Goal: Transaction & Acquisition: Purchase product/service

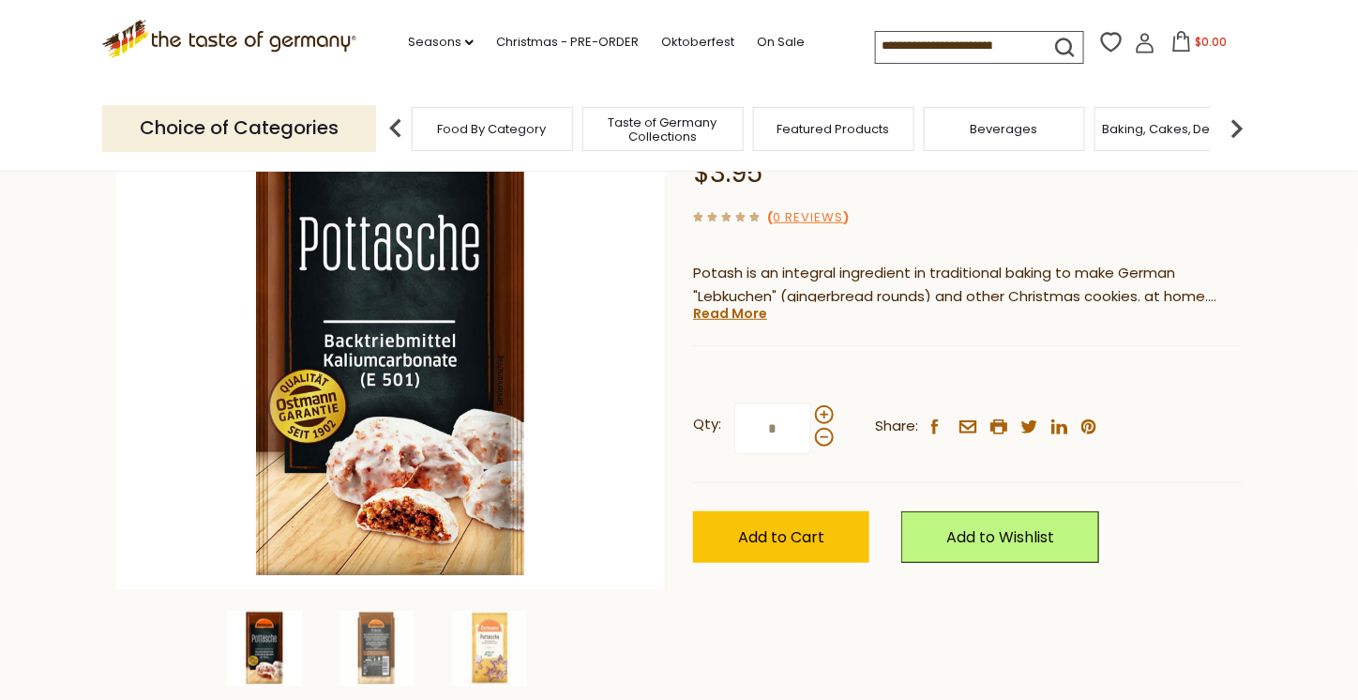
scroll to position [188, 0]
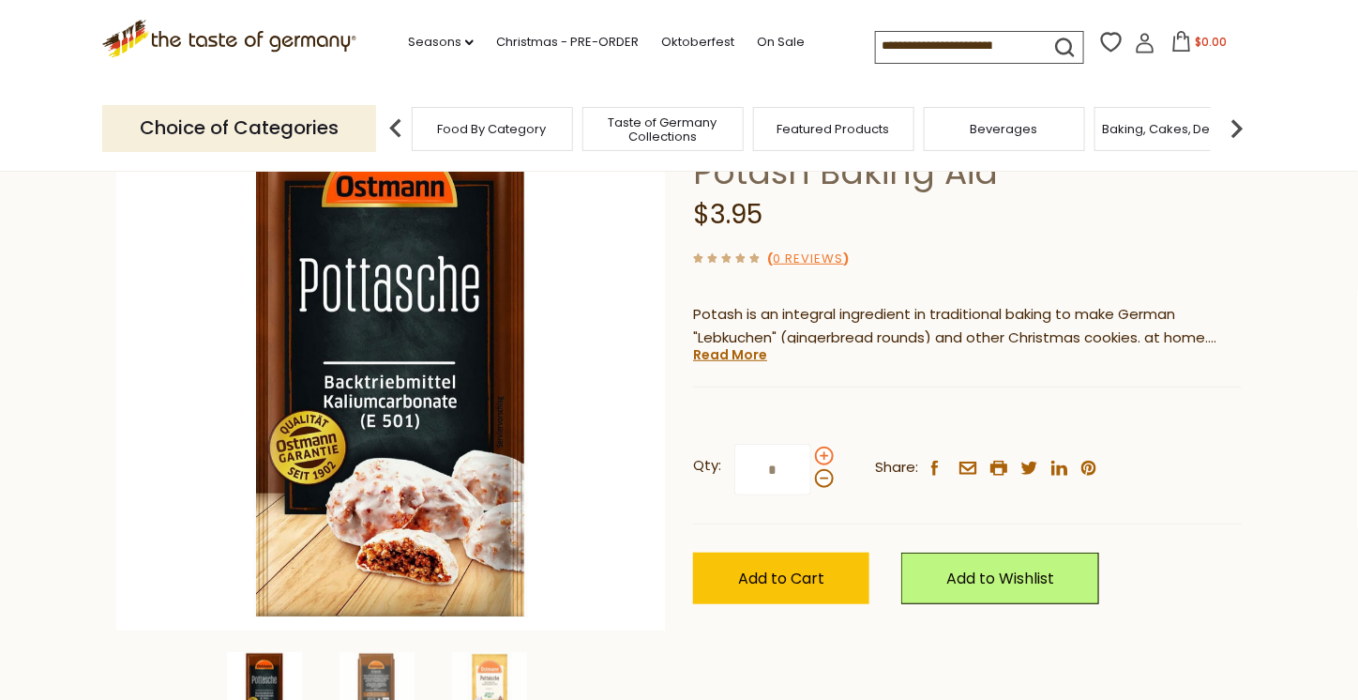
click at [826, 455] on span at bounding box center [824, 456] width 19 height 19
click at [811, 455] on input "*" at bounding box center [773, 470] width 77 height 52
click at [826, 455] on span at bounding box center [824, 456] width 19 height 19
click at [811, 455] on input "*" at bounding box center [773, 470] width 77 height 52
click at [826, 484] on span at bounding box center [824, 478] width 19 height 19
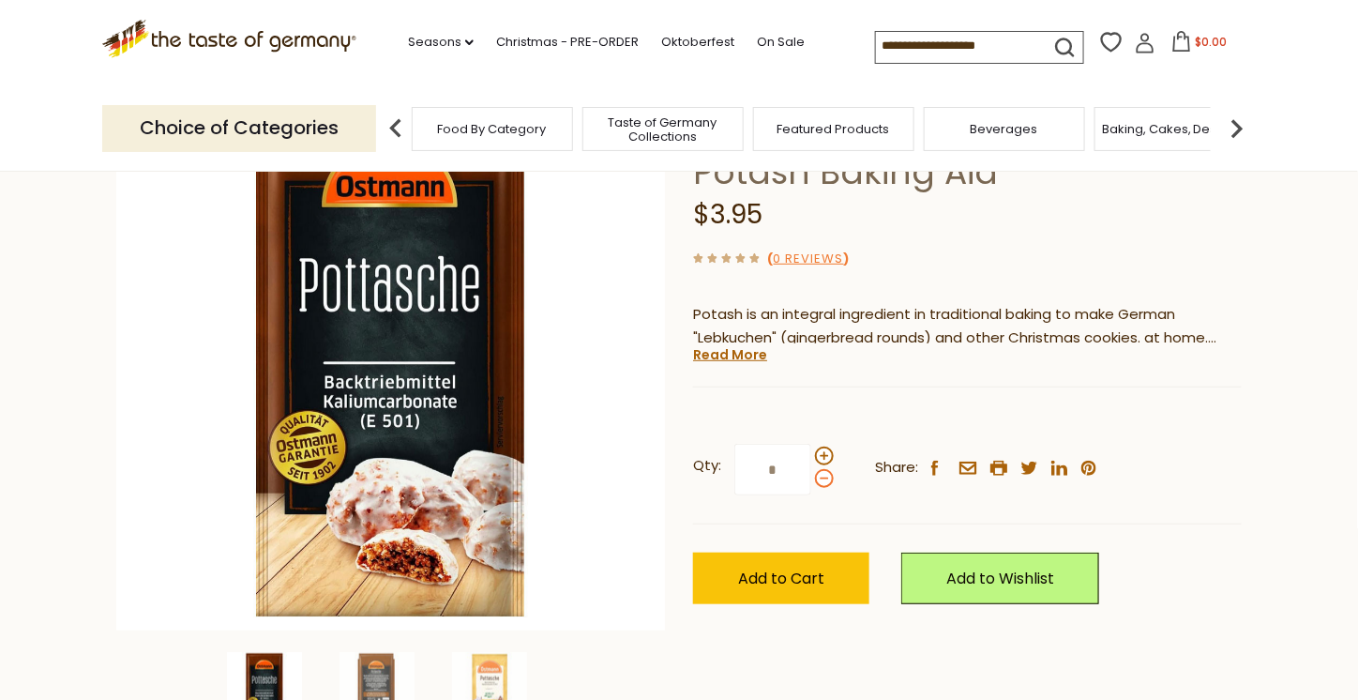
click at [811, 484] on input "*" at bounding box center [773, 470] width 77 height 52
type input "*"
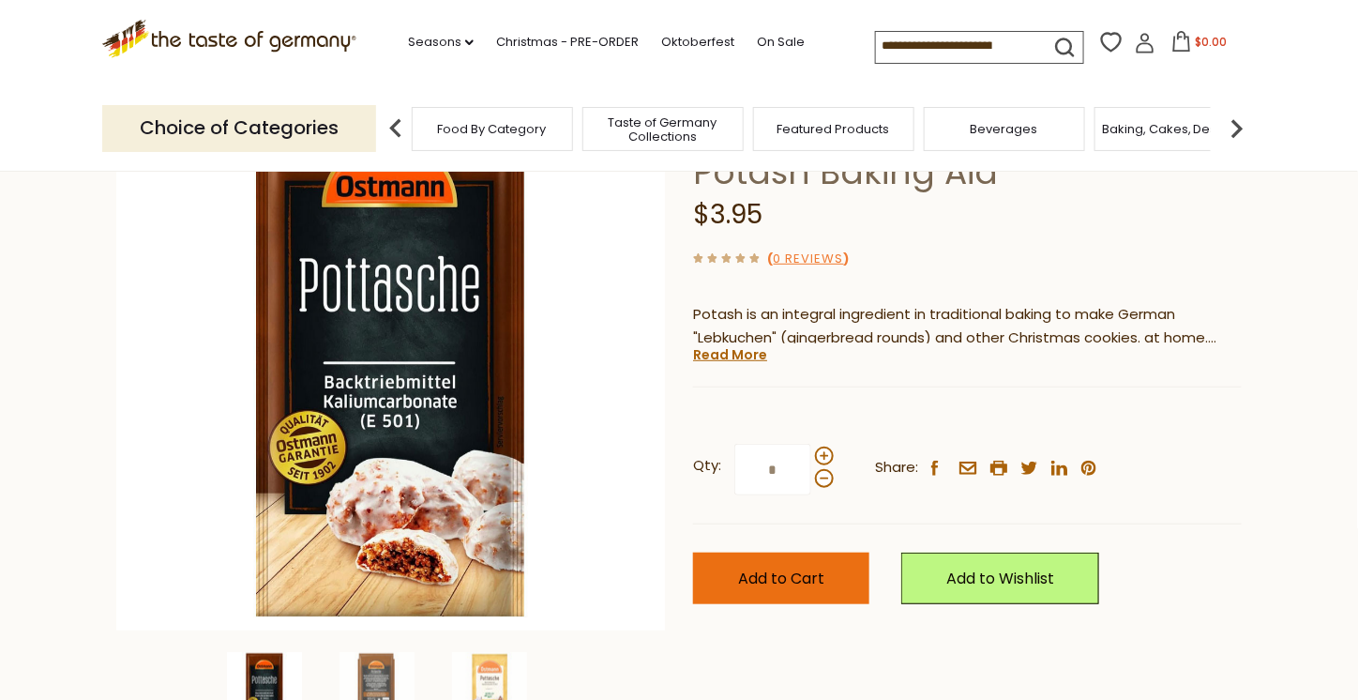
click at [811, 572] on span "Add to Cart" at bounding box center [781, 579] width 86 height 22
click at [939, 50] on input at bounding box center [955, 45] width 159 height 26
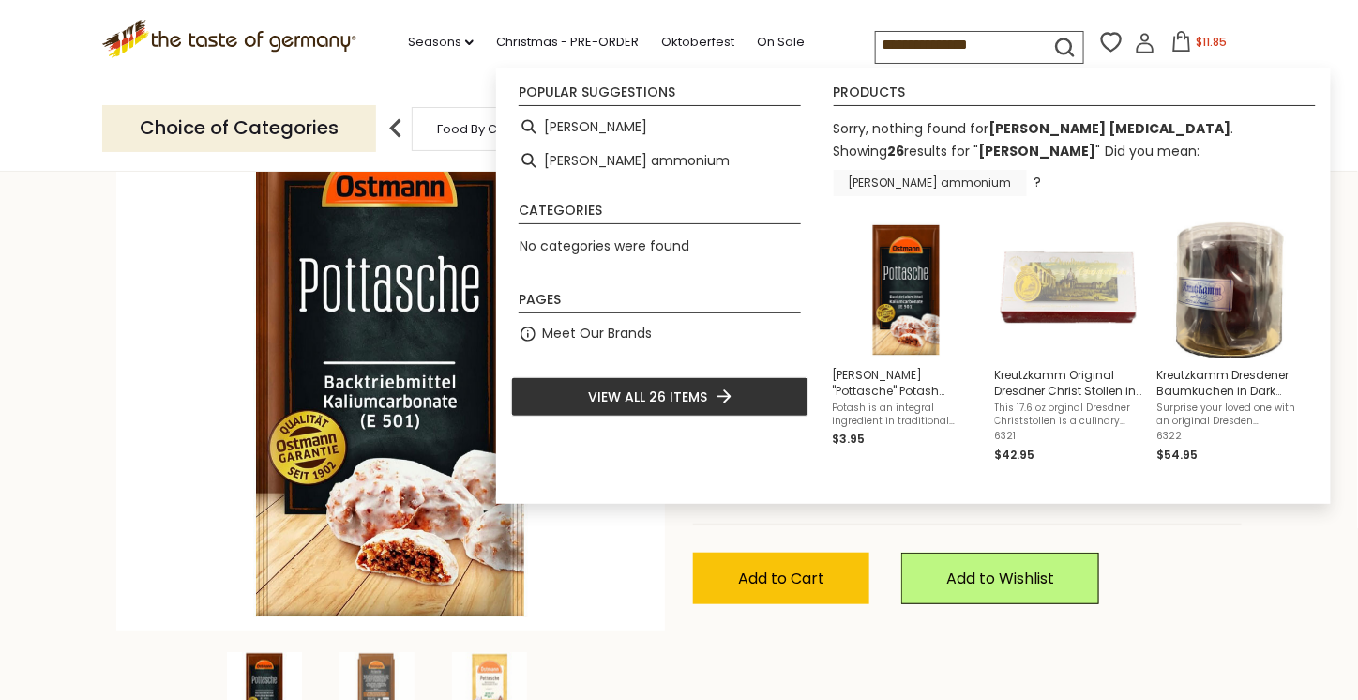
click at [930, 179] on link "baker's ammonium" at bounding box center [930, 183] width 193 height 26
type input "**********"
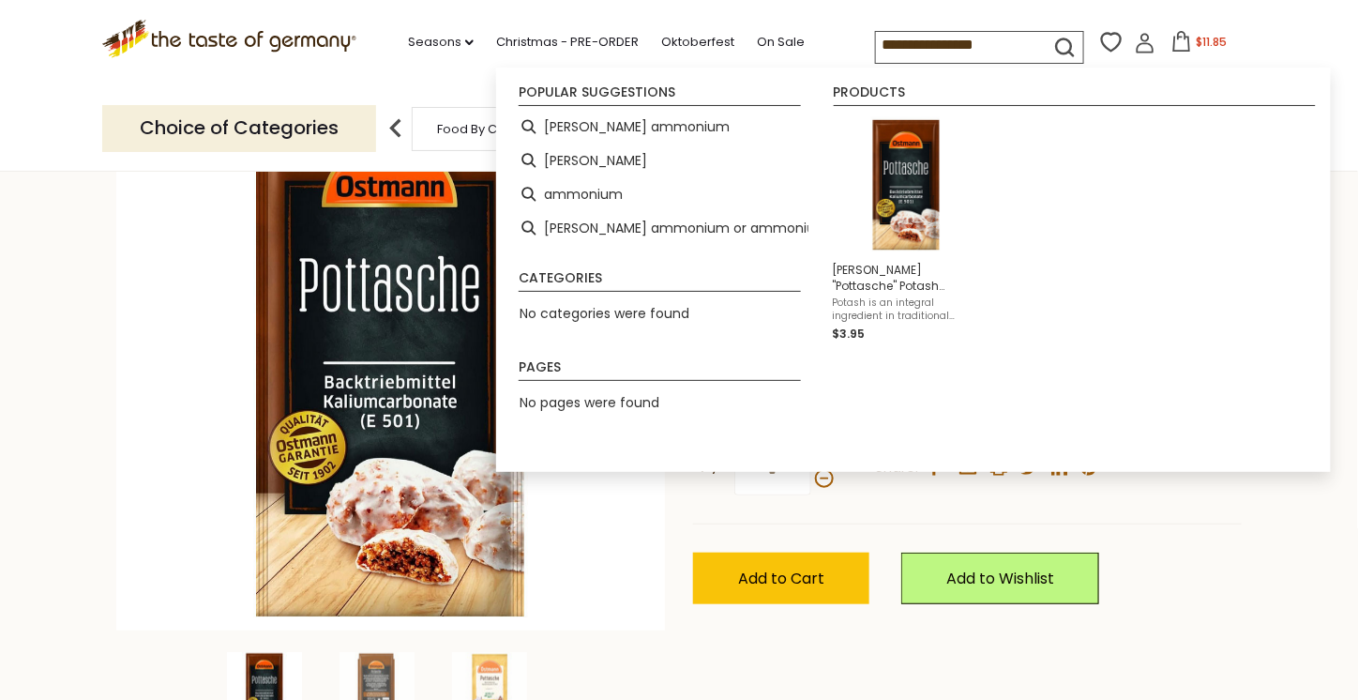
click at [95, 284] on section "Home Christmas - PRE-ORDER Christmas Baking & Spices Ostmann "Pottasche" Potash…" at bounding box center [679, 400] width 1358 height 834
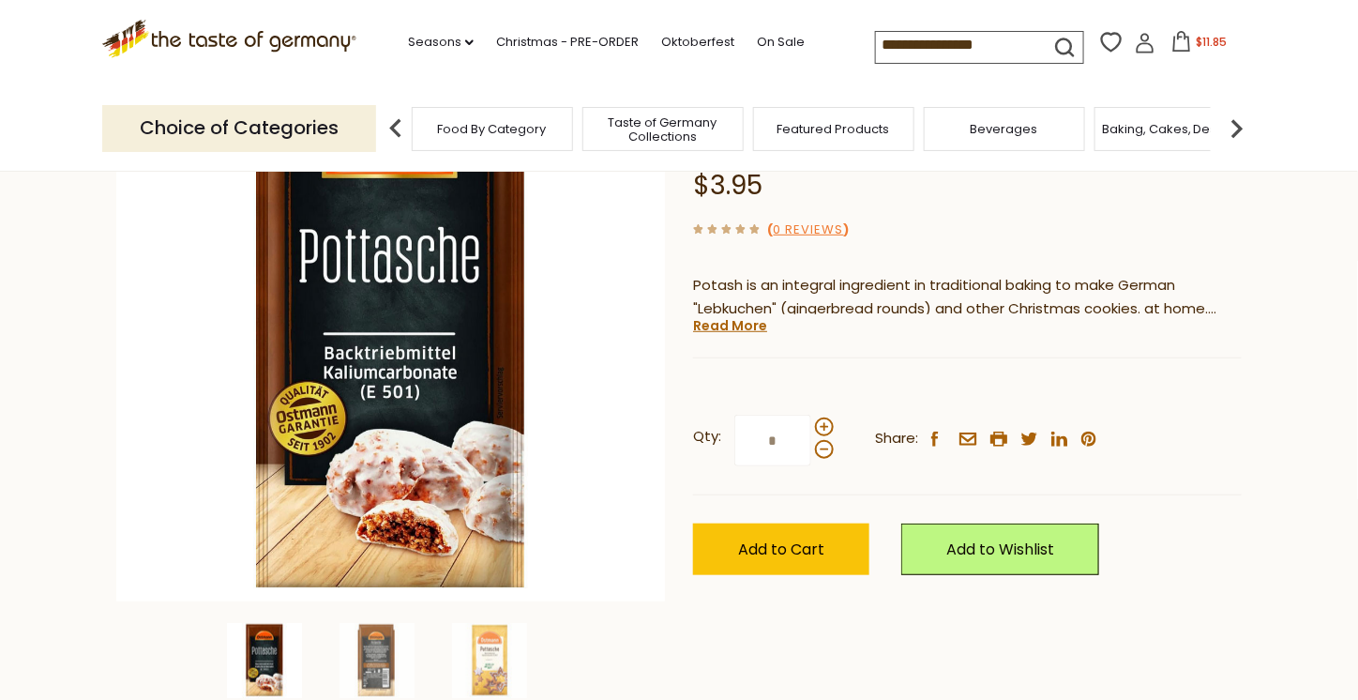
scroll to position [0, 0]
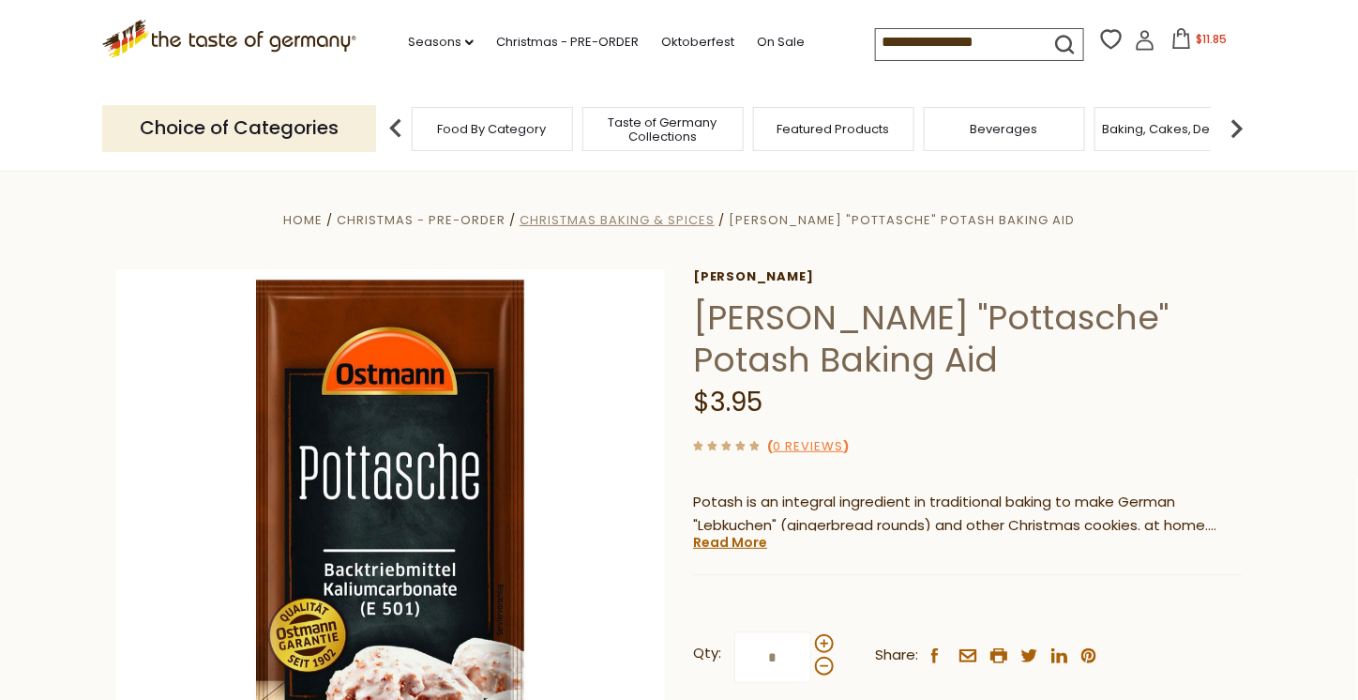
click at [704, 219] on span "Christmas Baking & Spices" at bounding box center [617, 220] width 195 height 18
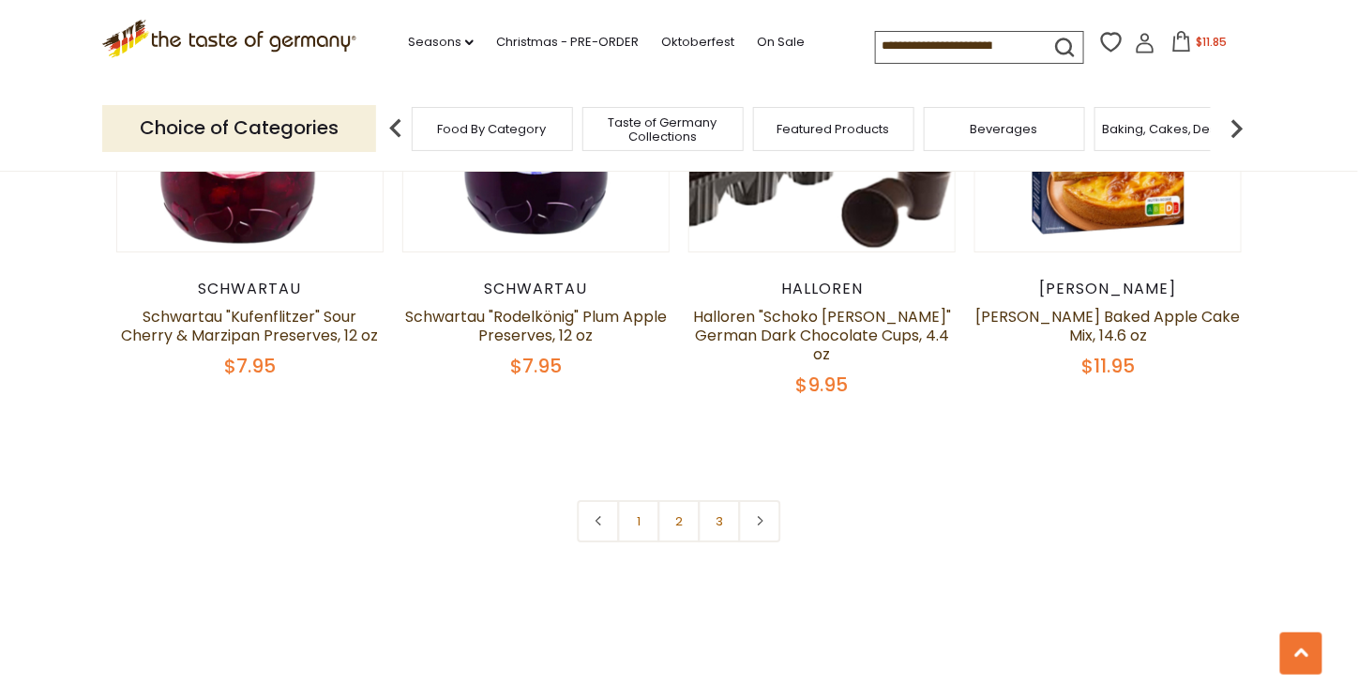
scroll to position [4409, 0]
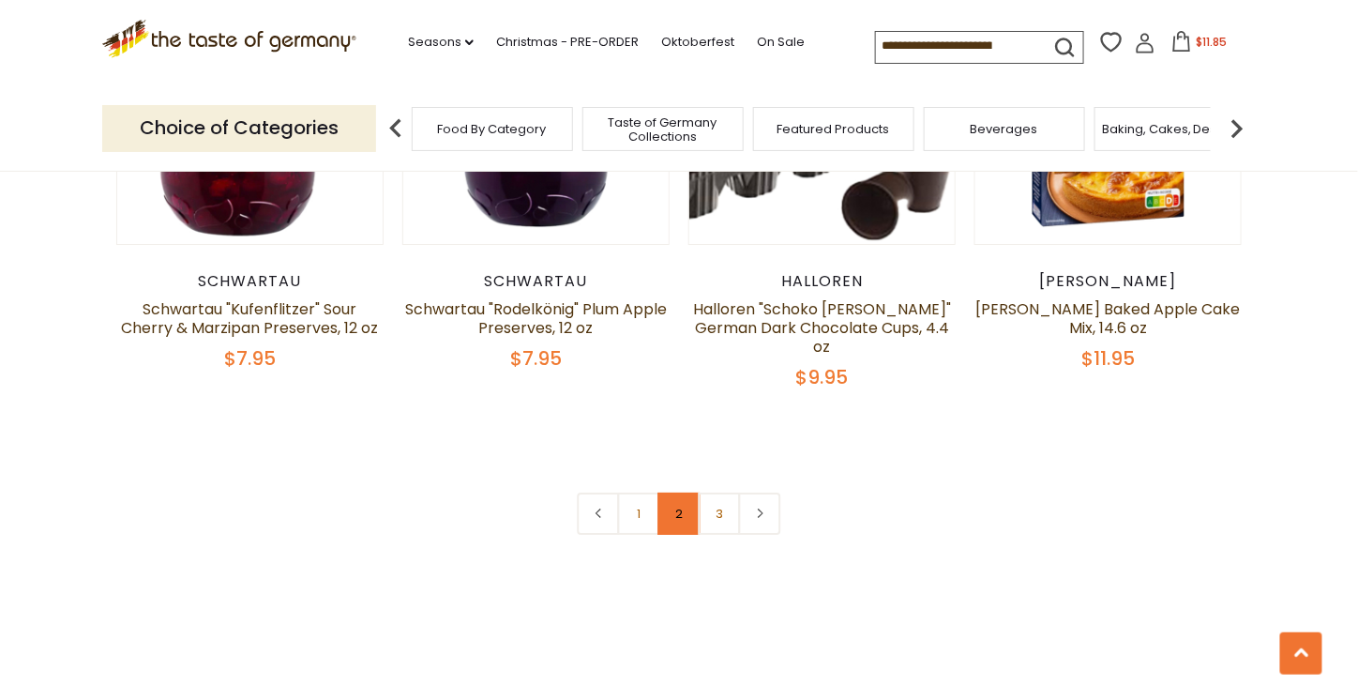
click at [664, 492] on link "2" at bounding box center [680, 513] width 42 height 42
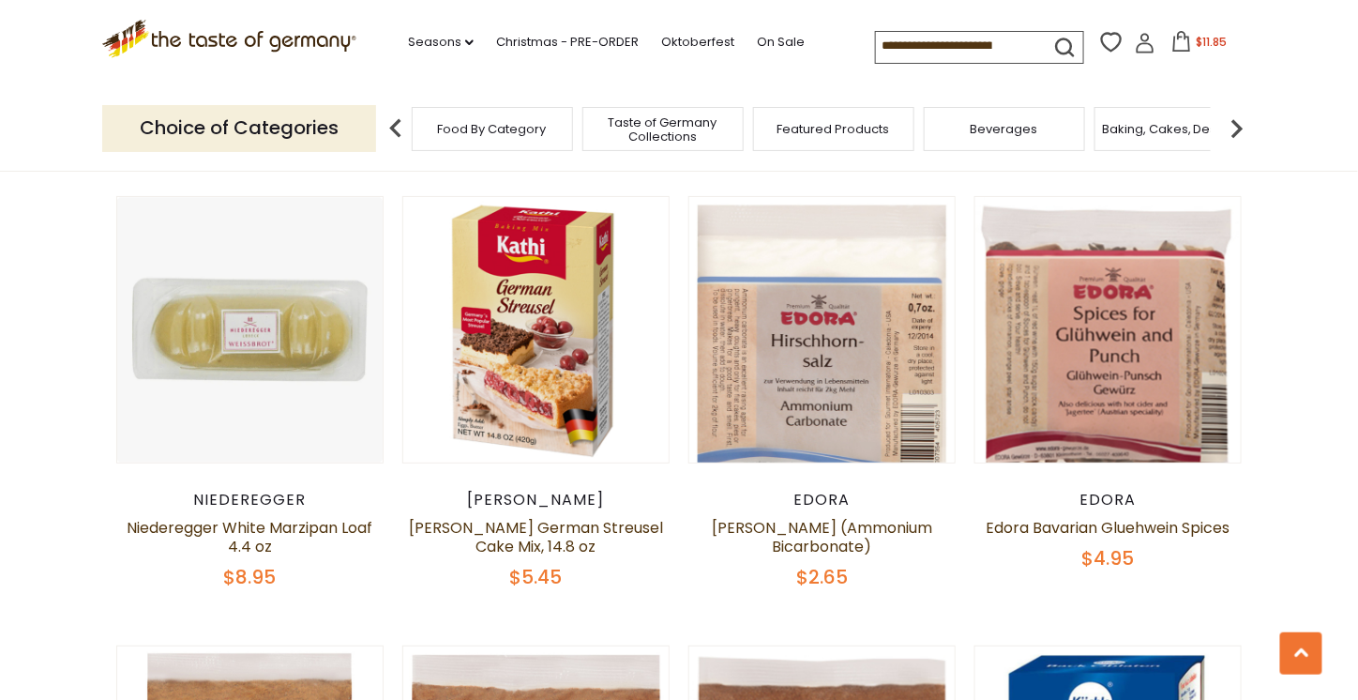
scroll to position [2321, 0]
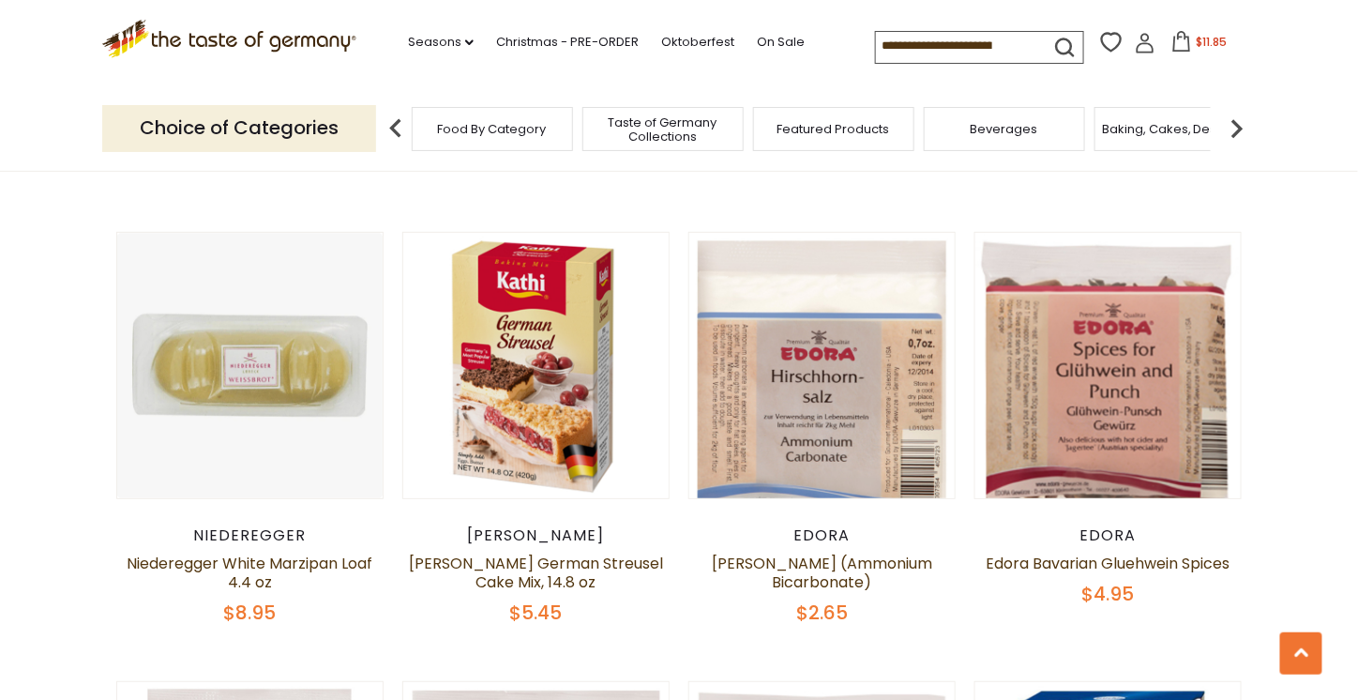
click at [878, 462] on article "Quick View Edora Edora Hirschhornsalz (Ammonium Bicarbonate) $2.65" at bounding box center [822, 428] width 267 height 393
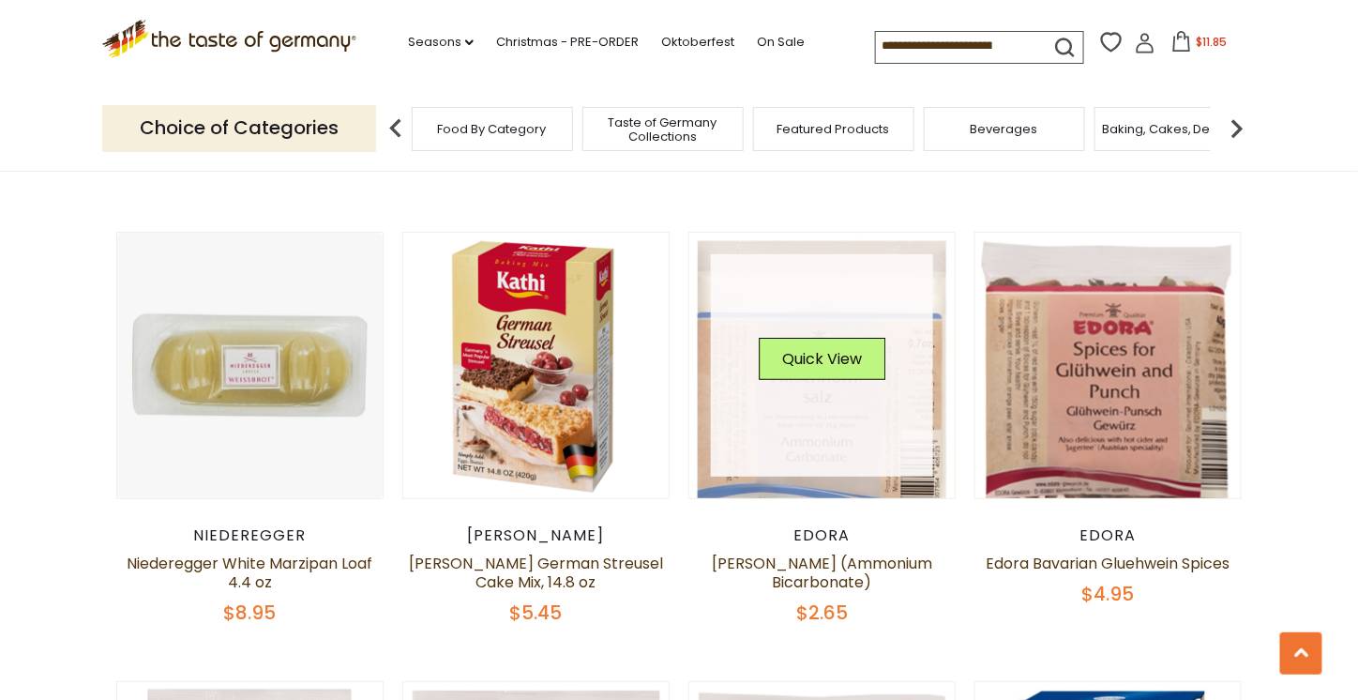
click at [886, 438] on link at bounding box center [822, 365] width 223 height 223
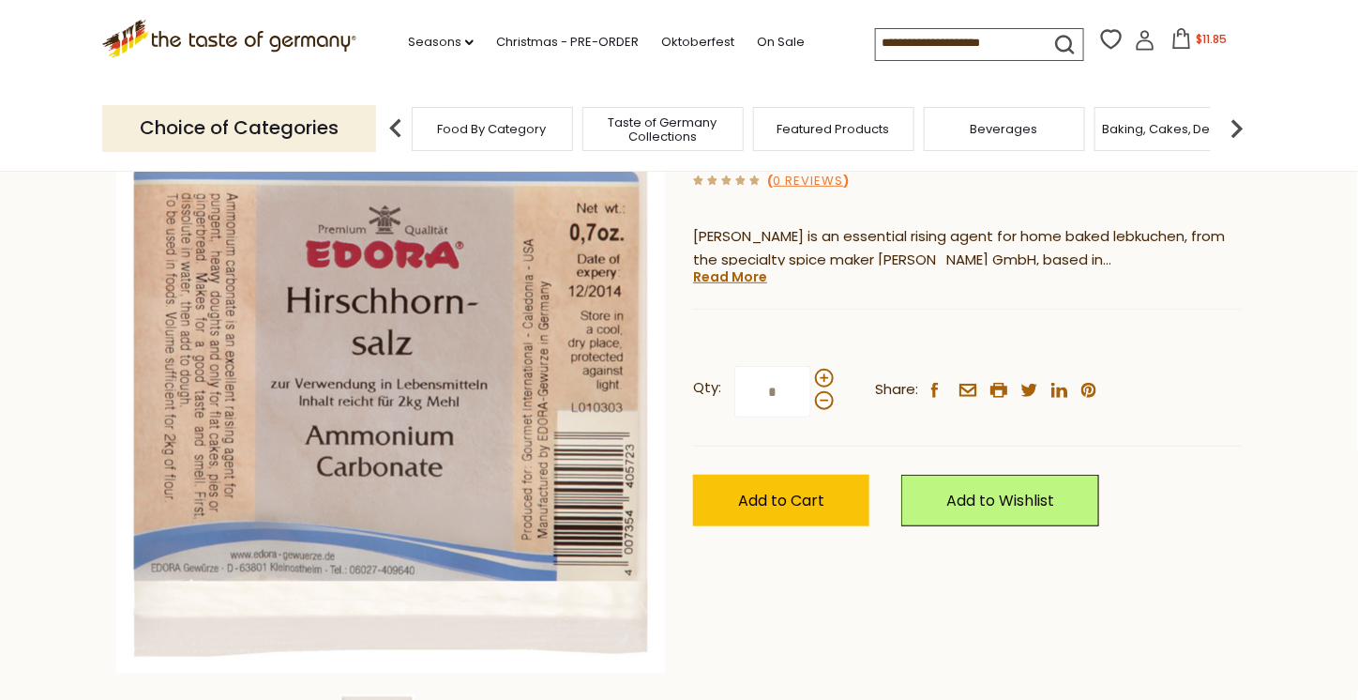
scroll to position [281, 0]
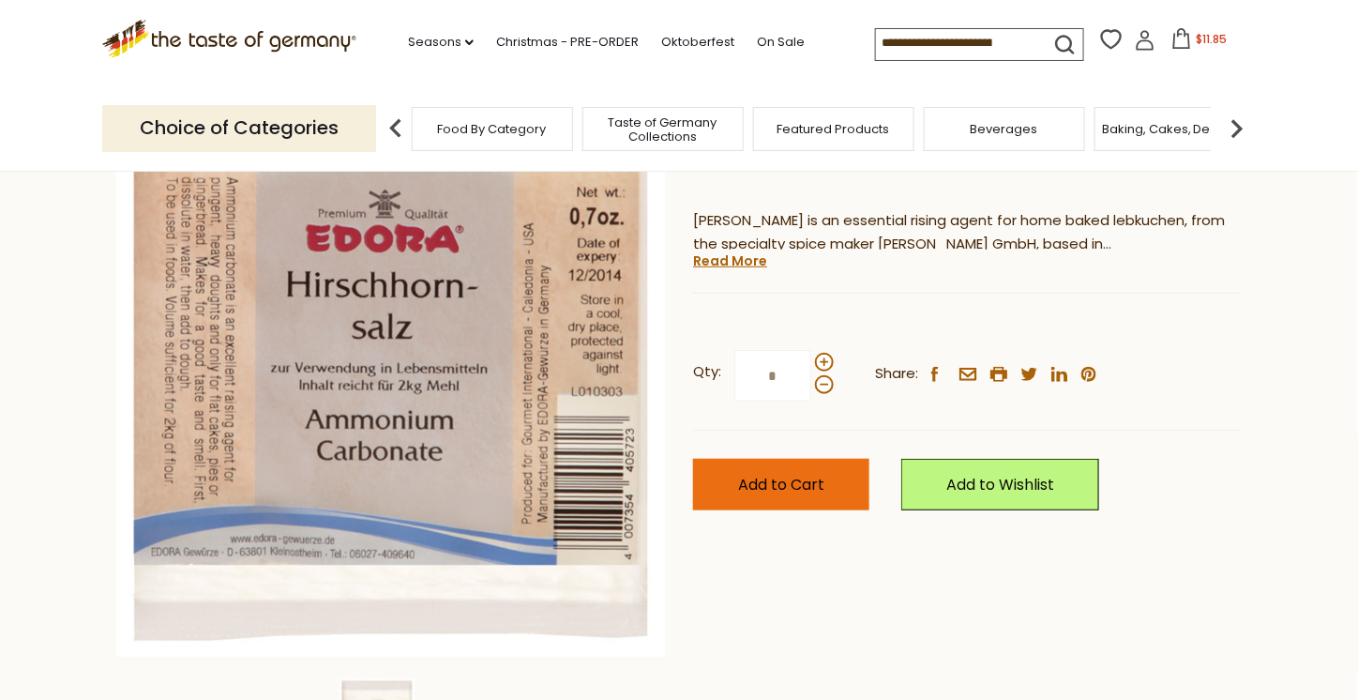
click at [830, 481] on button "Add to Cart" at bounding box center [781, 485] width 176 height 52
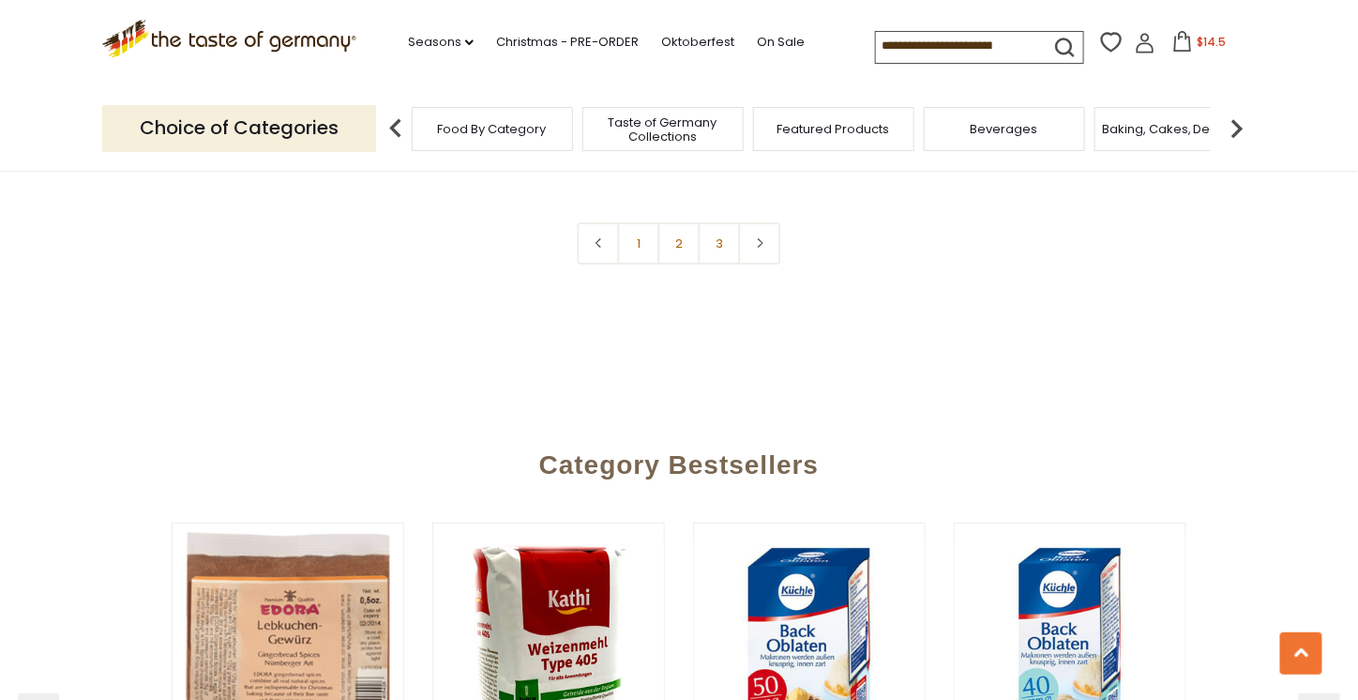
scroll to position [4666, 0]
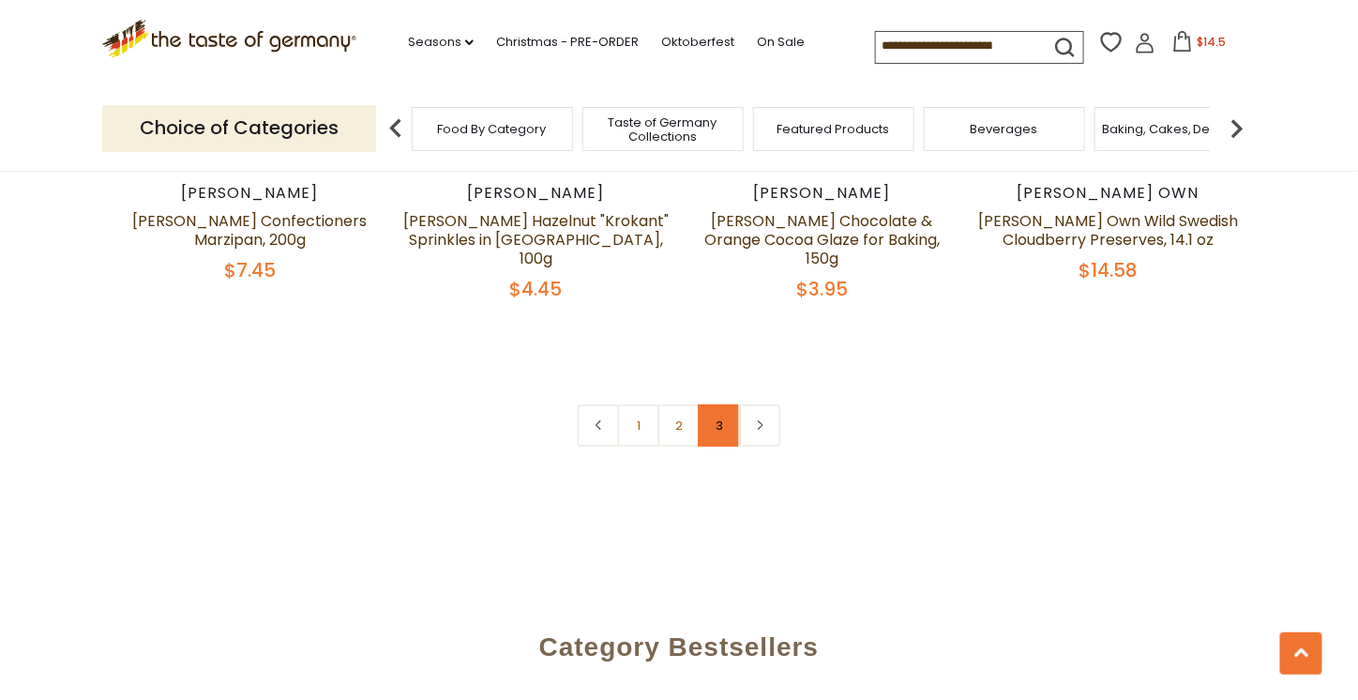
click at [721, 404] on link "3" at bounding box center [720, 425] width 42 height 42
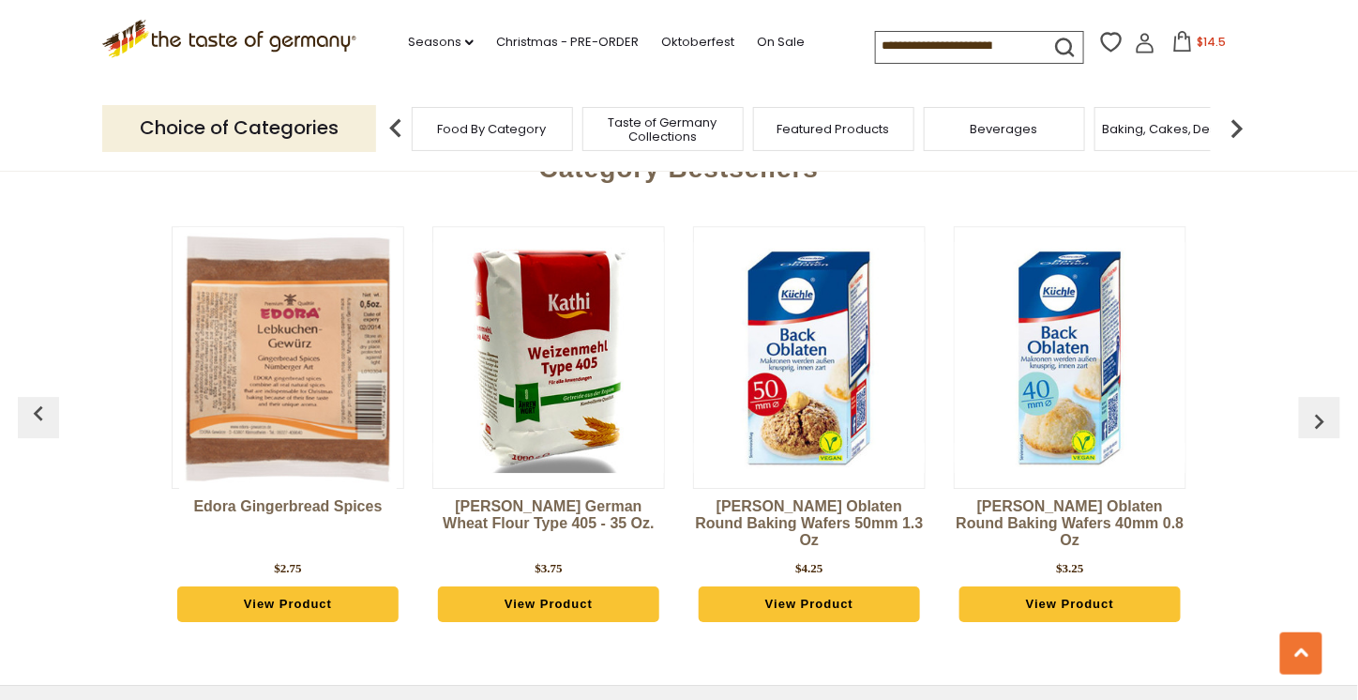
scroll to position [1758, 0]
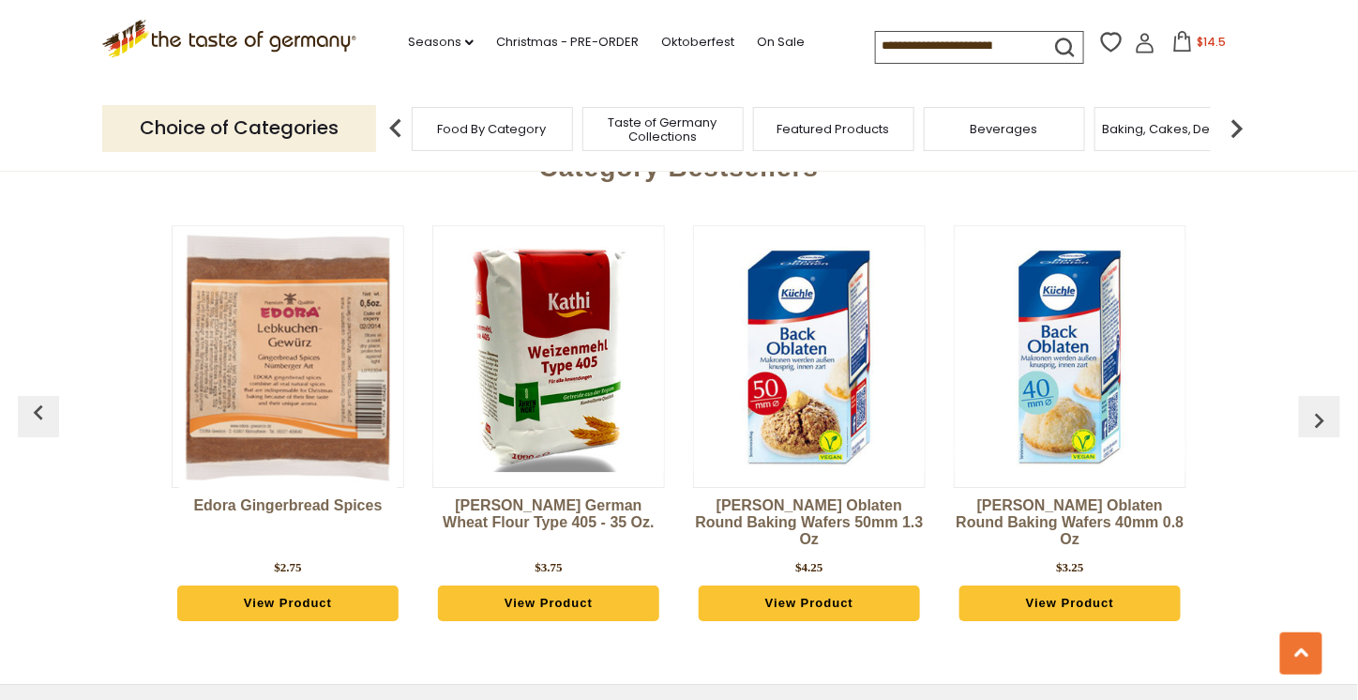
click at [1037, 374] on img at bounding box center [1070, 356] width 231 height 231
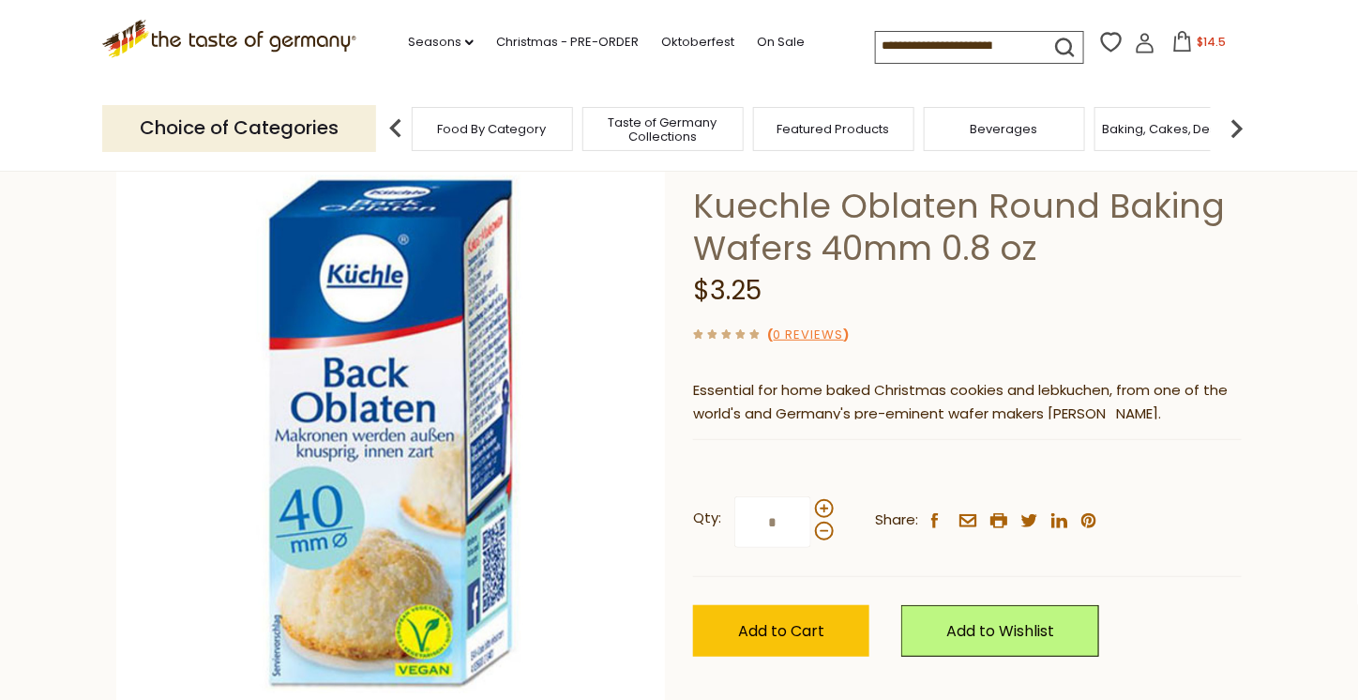
scroll to position [94, 0]
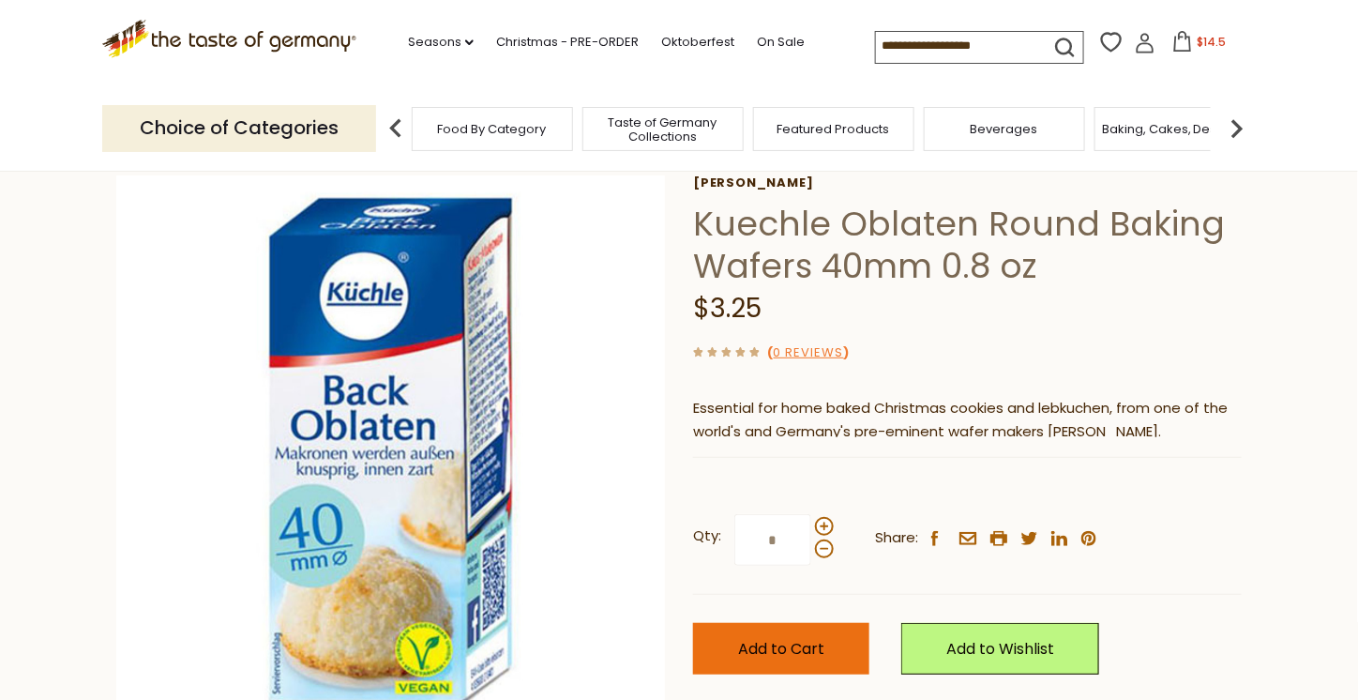
click at [811, 645] on span "Add to Cart" at bounding box center [781, 649] width 86 height 22
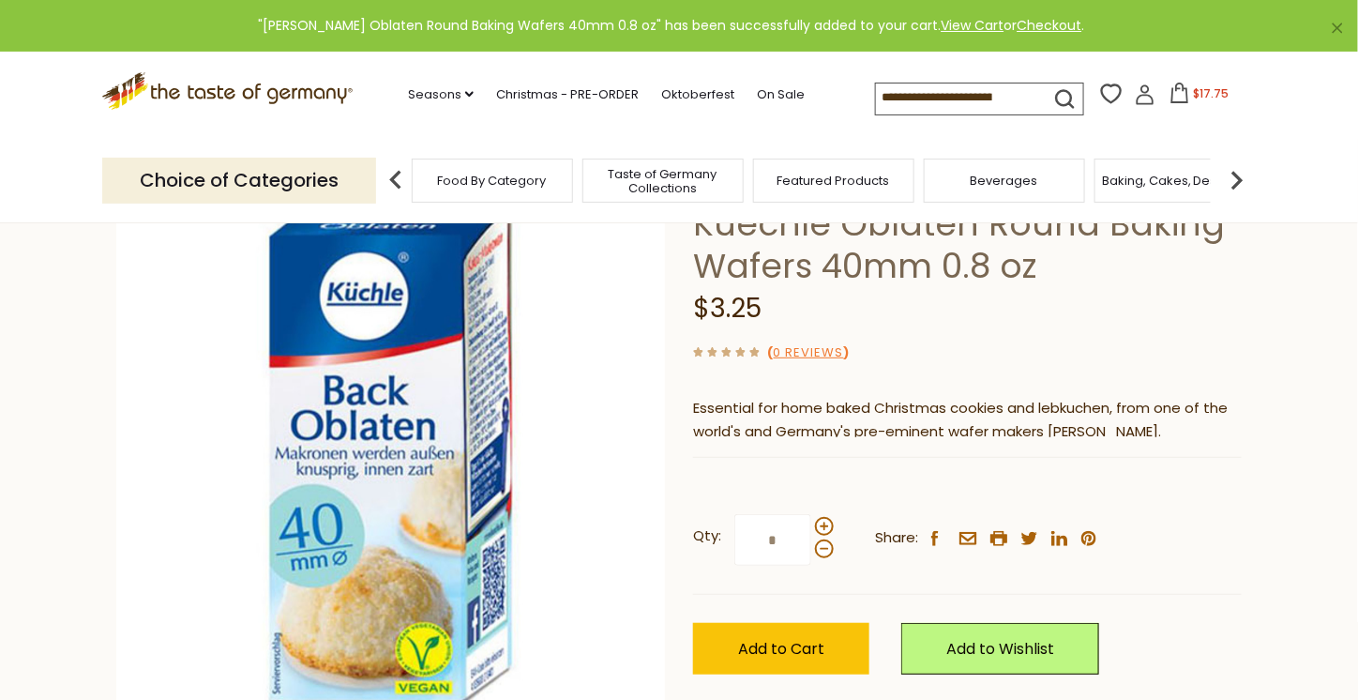
click at [237, 83] on icon ".st0{fill:#EDD300;} .st1{fill:#D33E21;}" at bounding box center [229, 91] width 254 height 38
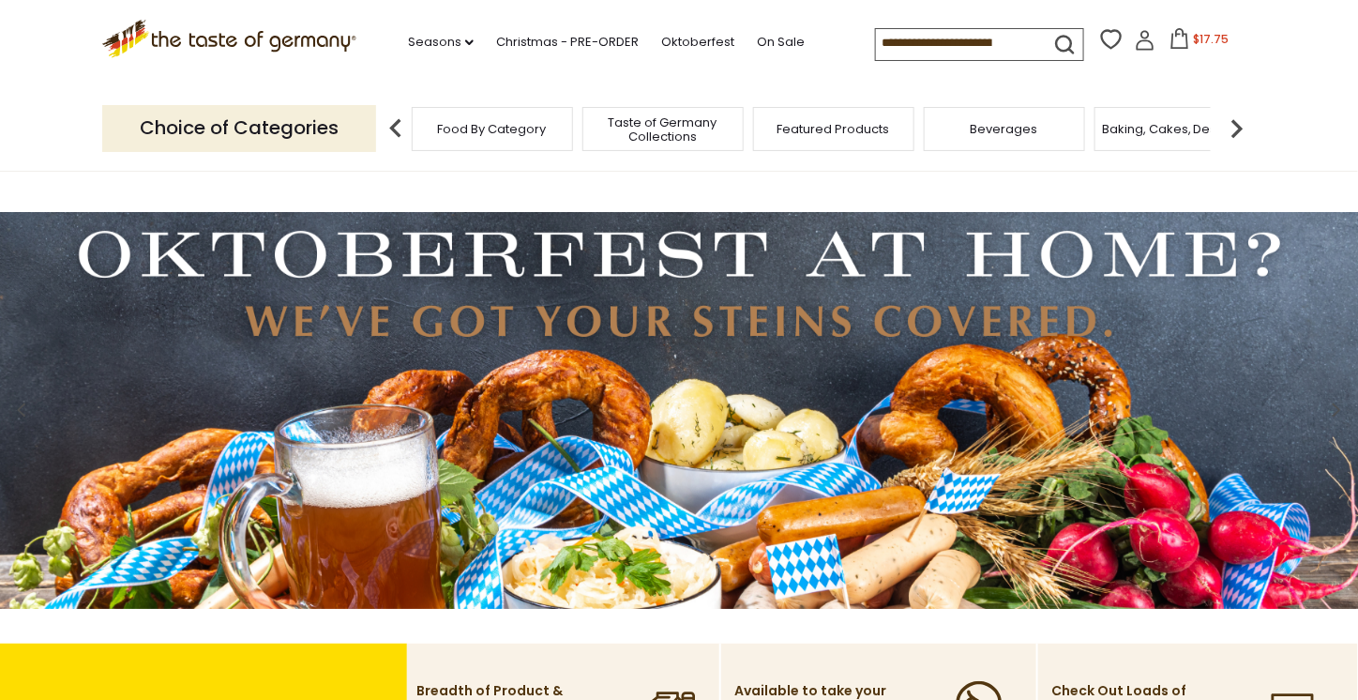
click at [1144, 130] on span "Baking, Cakes, Desserts" at bounding box center [1174, 129] width 145 height 14
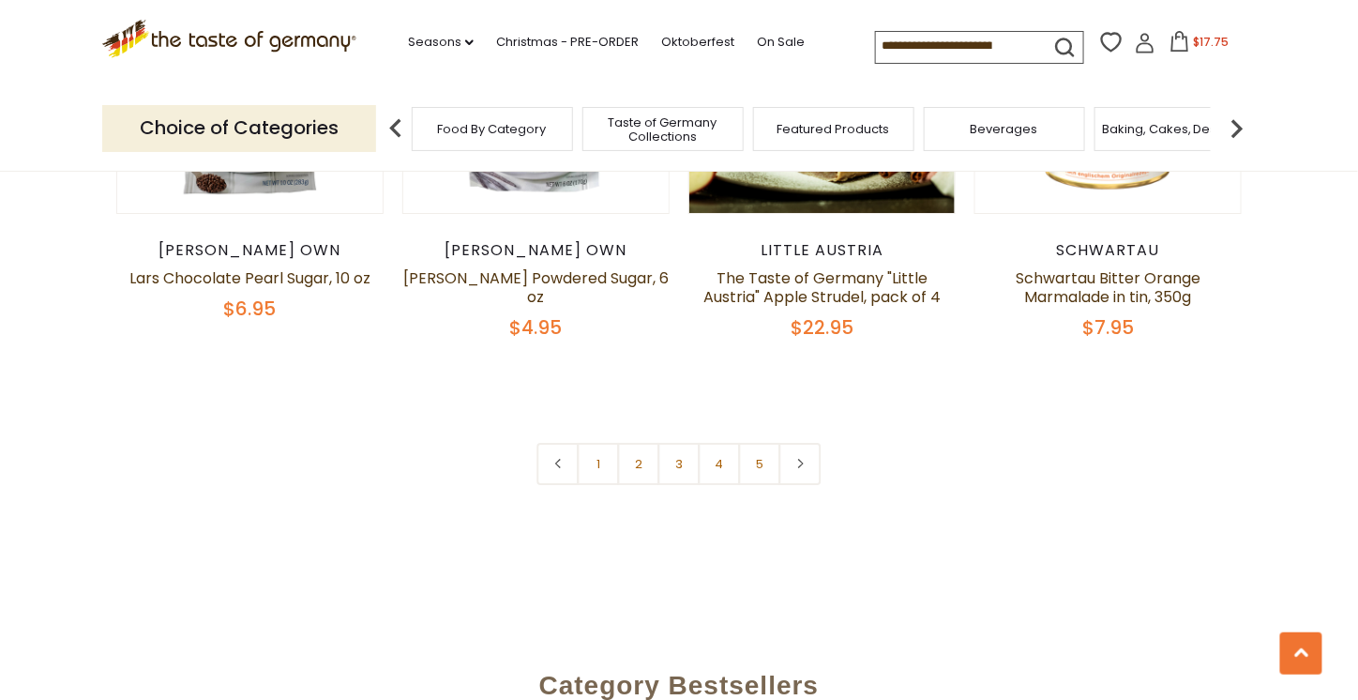
scroll to position [4503, 0]
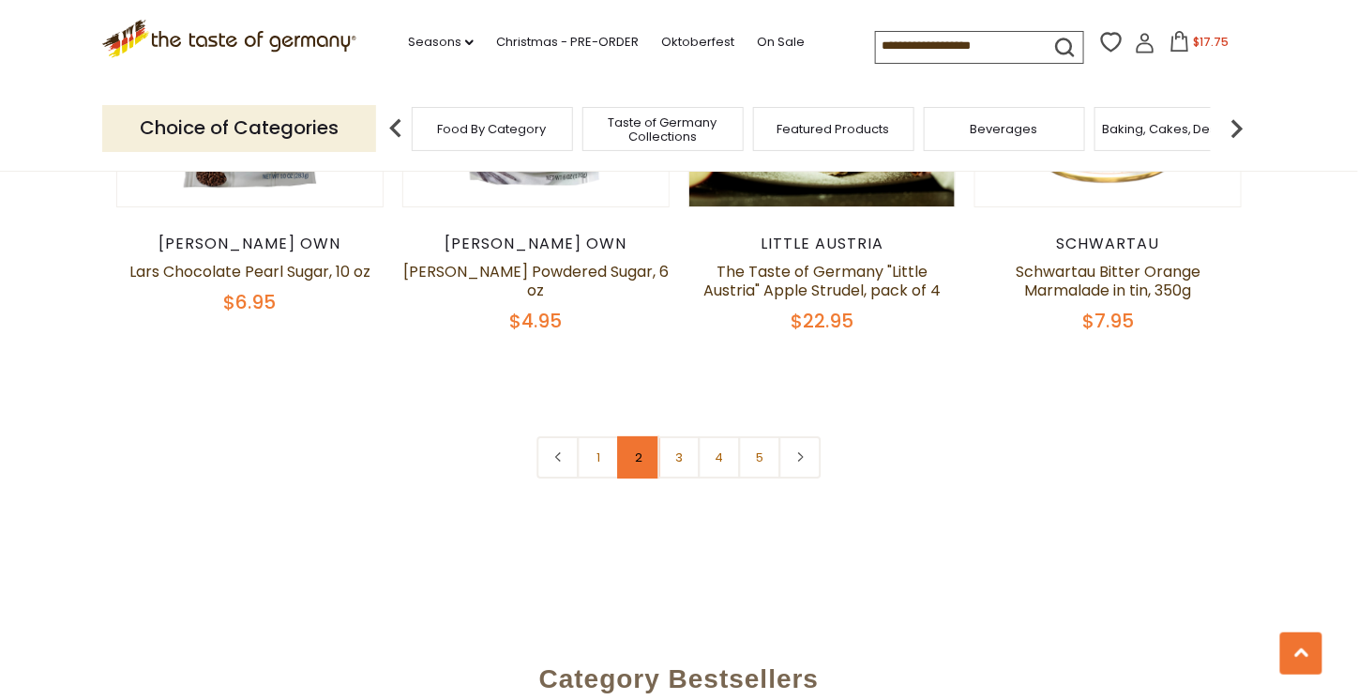
click at [639, 436] on link "2" at bounding box center [639, 457] width 42 height 42
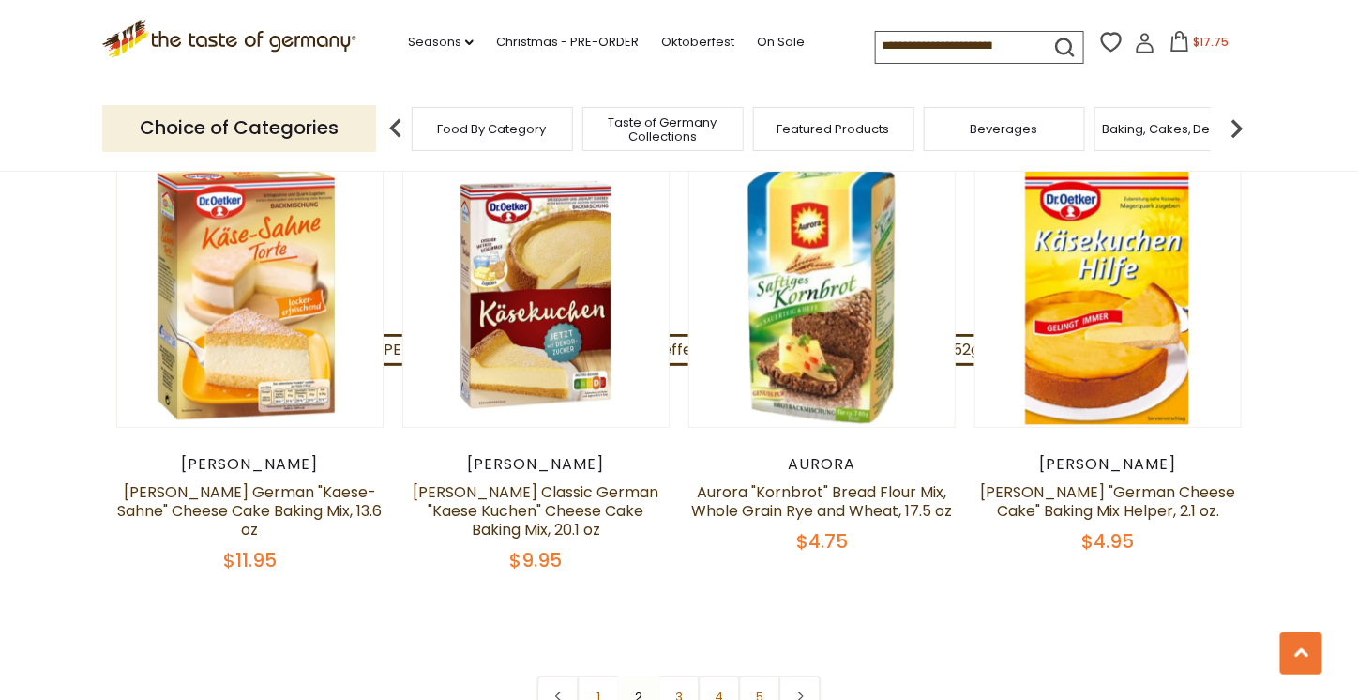
scroll to position [4385, 0]
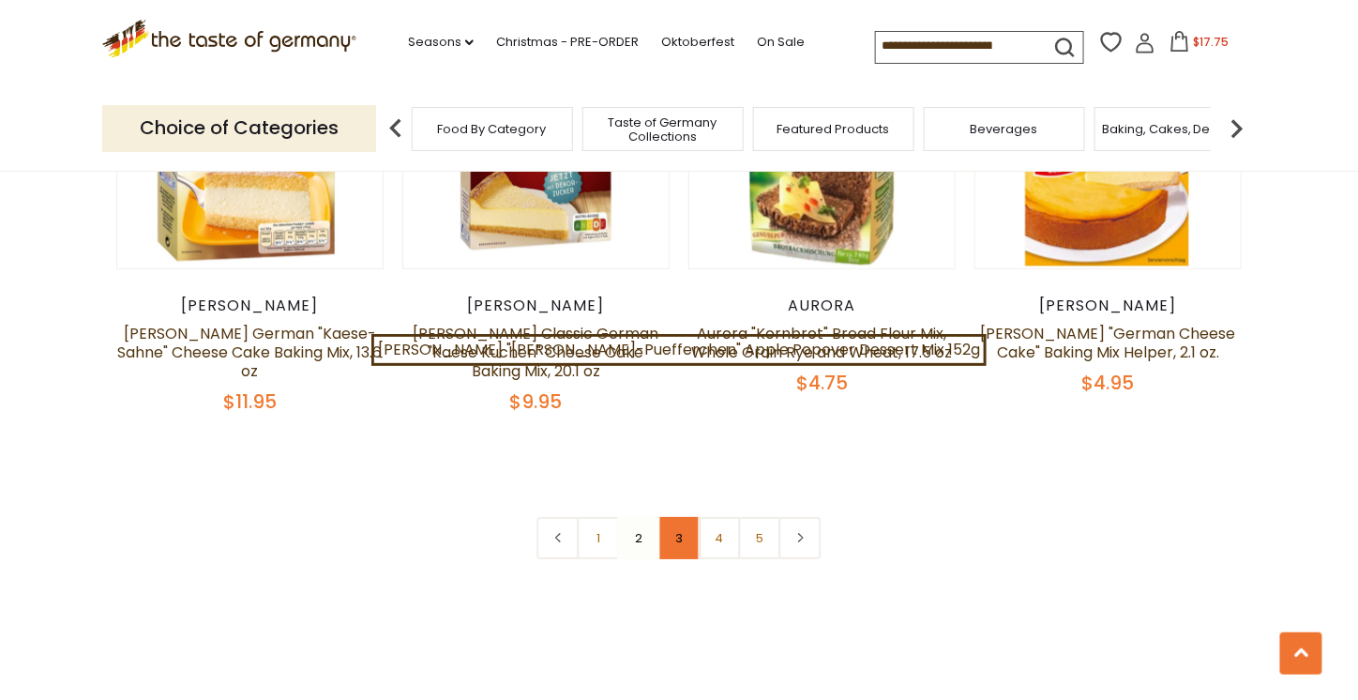
click at [683, 517] on link "3" at bounding box center [680, 538] width 42 height 42
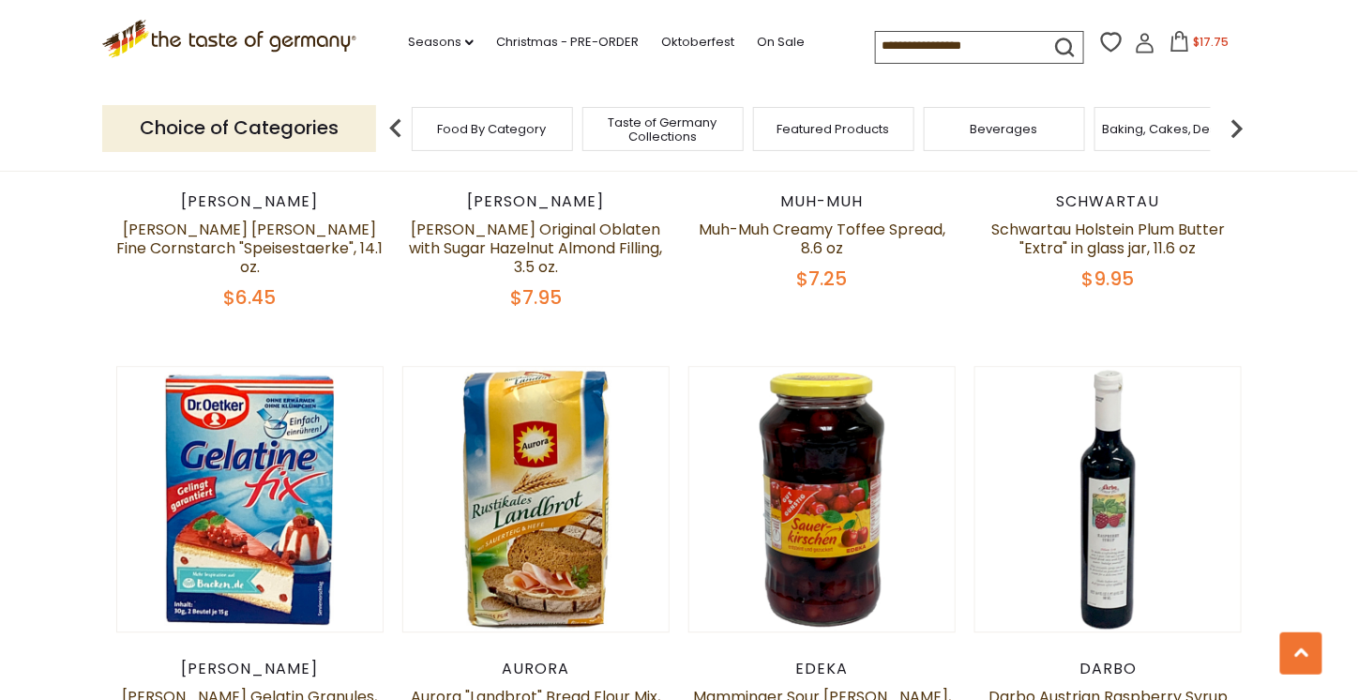
scroll to position [1008, 0]
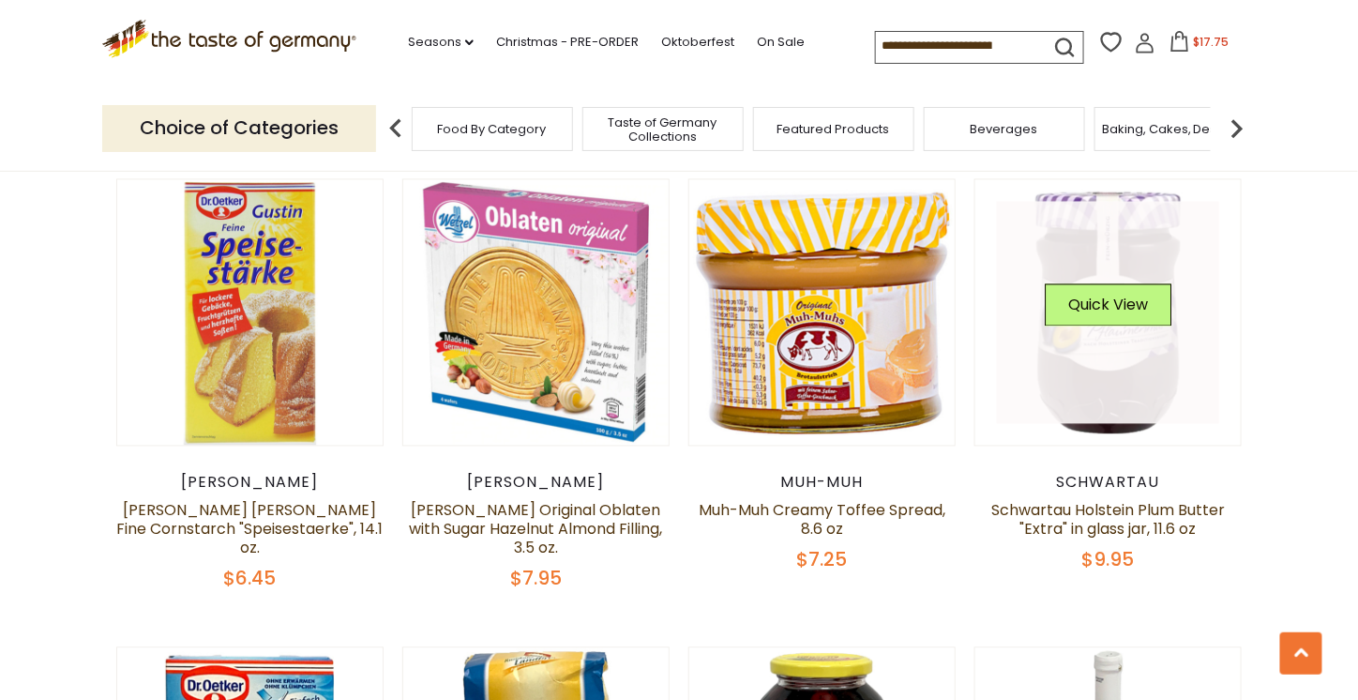
click at [1124, 369] on link at bounding box center [1108, 313] width 223 height 223
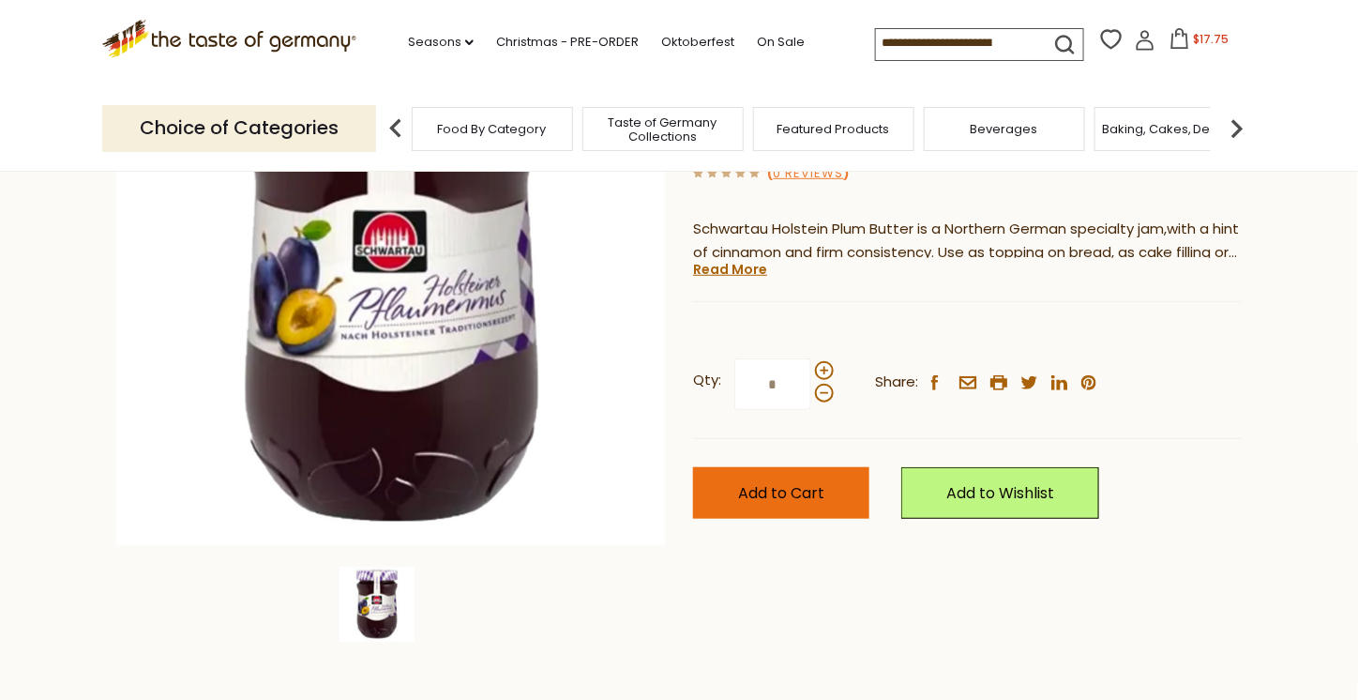
scroll to position [281, 0]
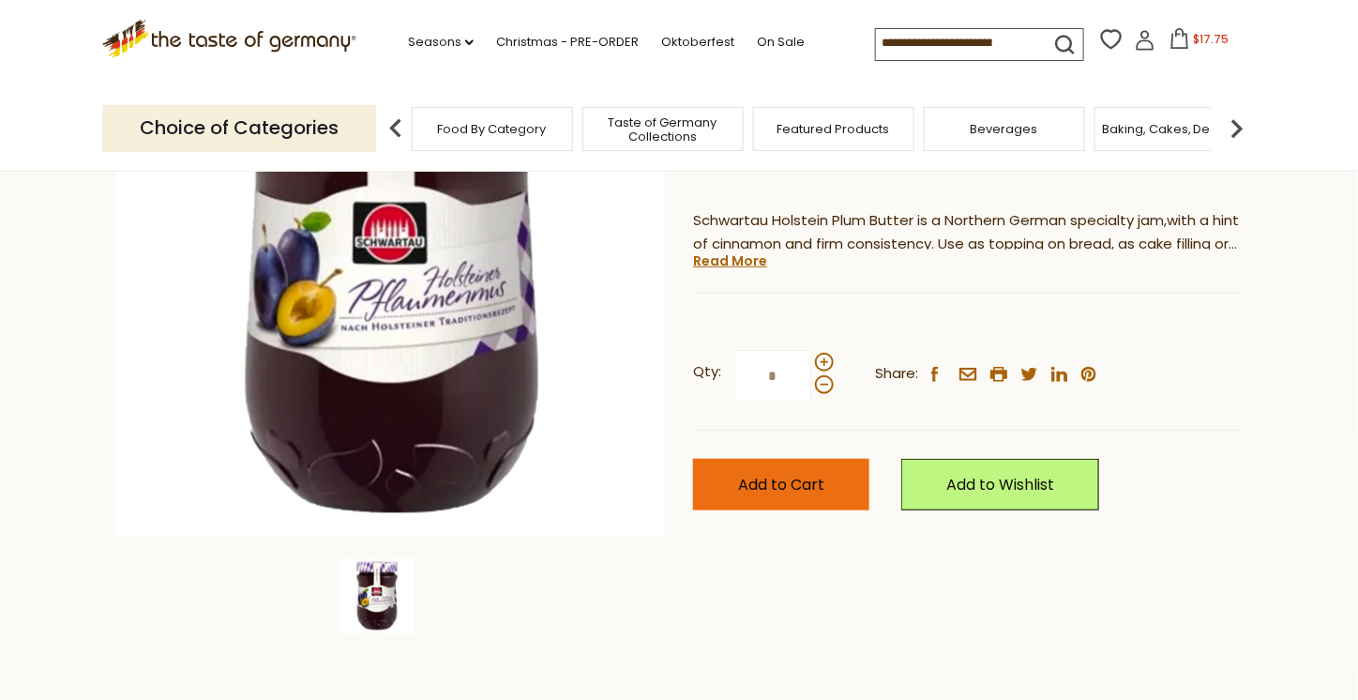
click at [838, 481] on button "Add to Cart" at bounding box center [781, 485] width 176 height 52
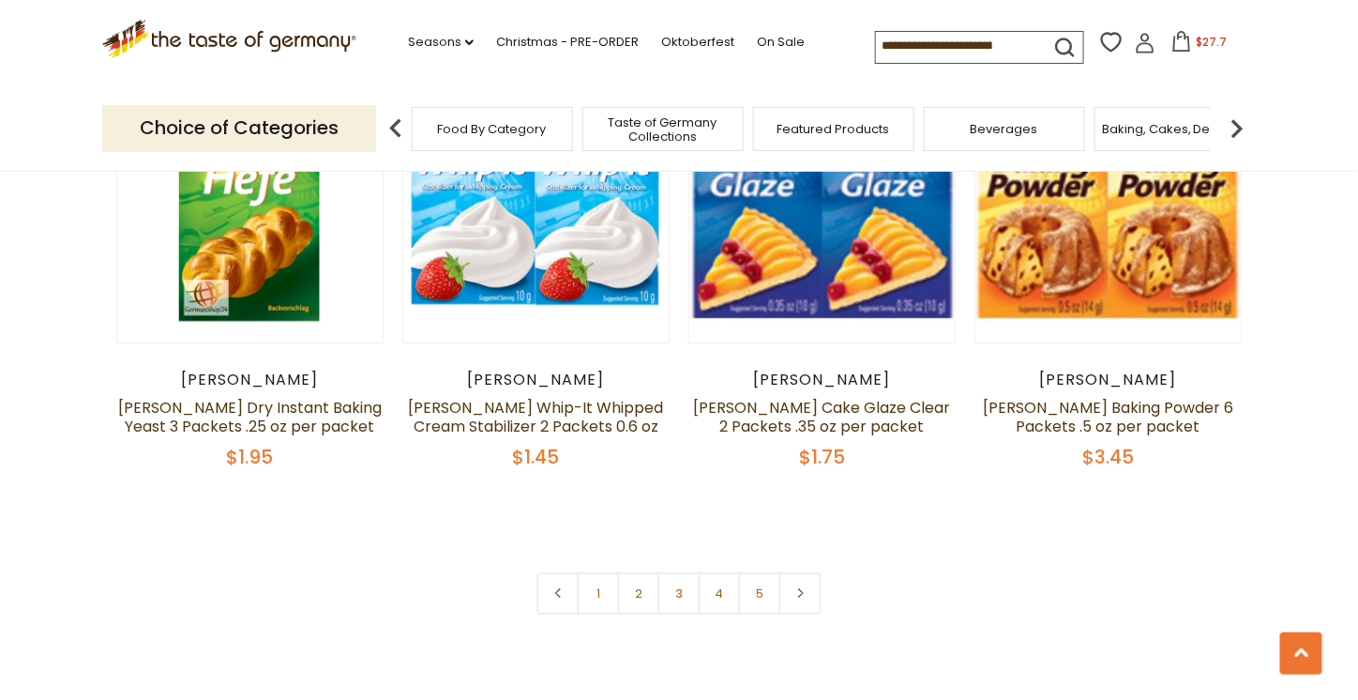
scroll to position [4385, 0]
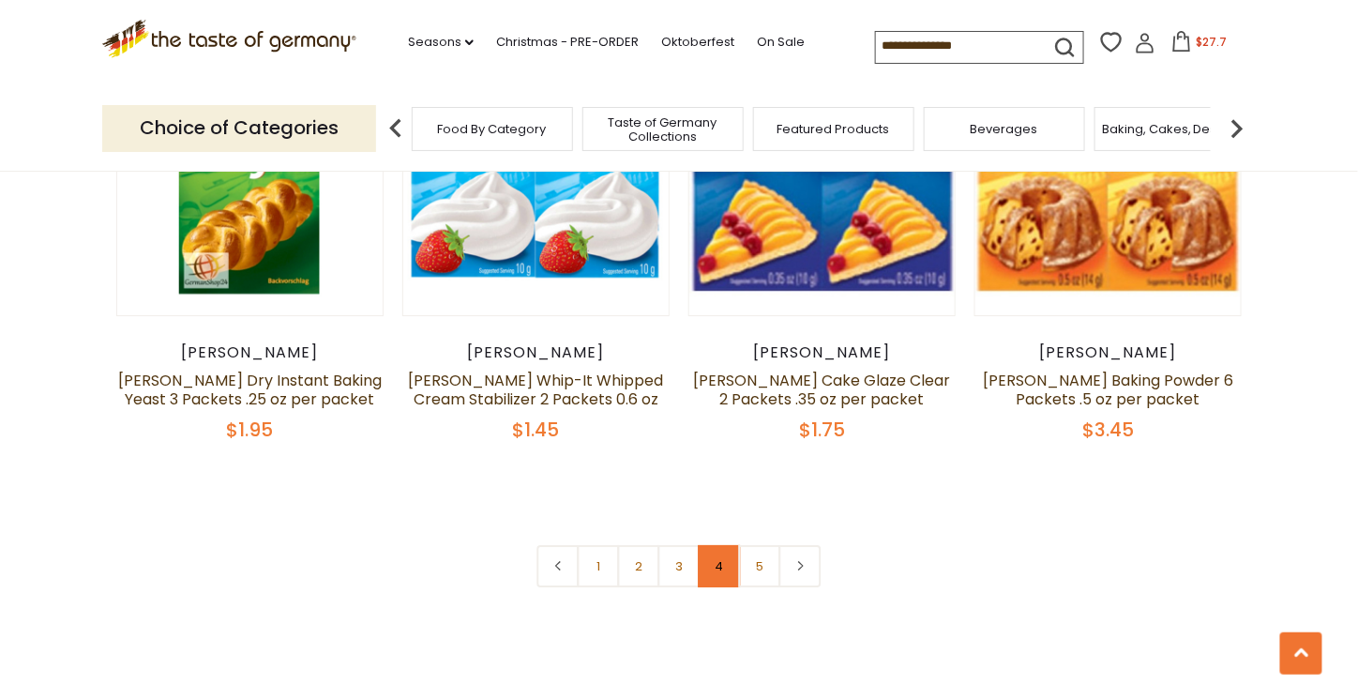
click at [717, 545] on link "4" at bounding box center [720, 566] width 42 height 42
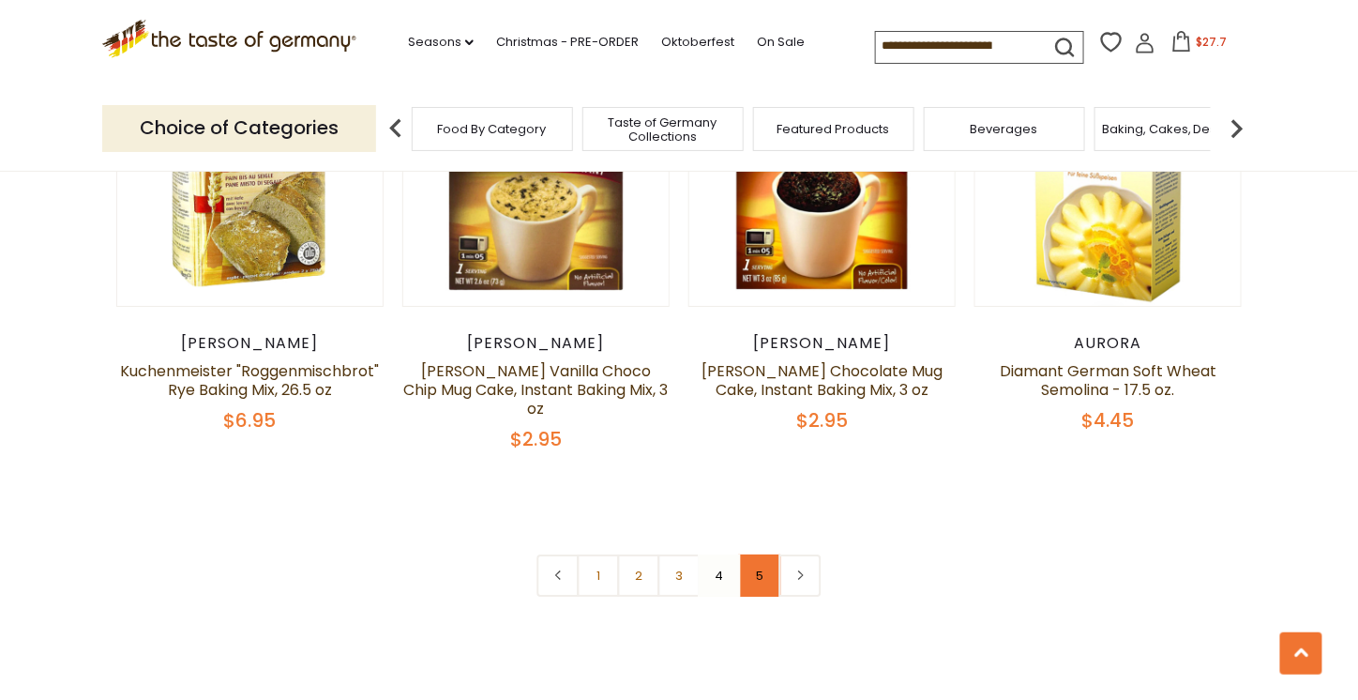
click at [751, 554] on link "5" at bounding box center [760, 575] width 42 height 42
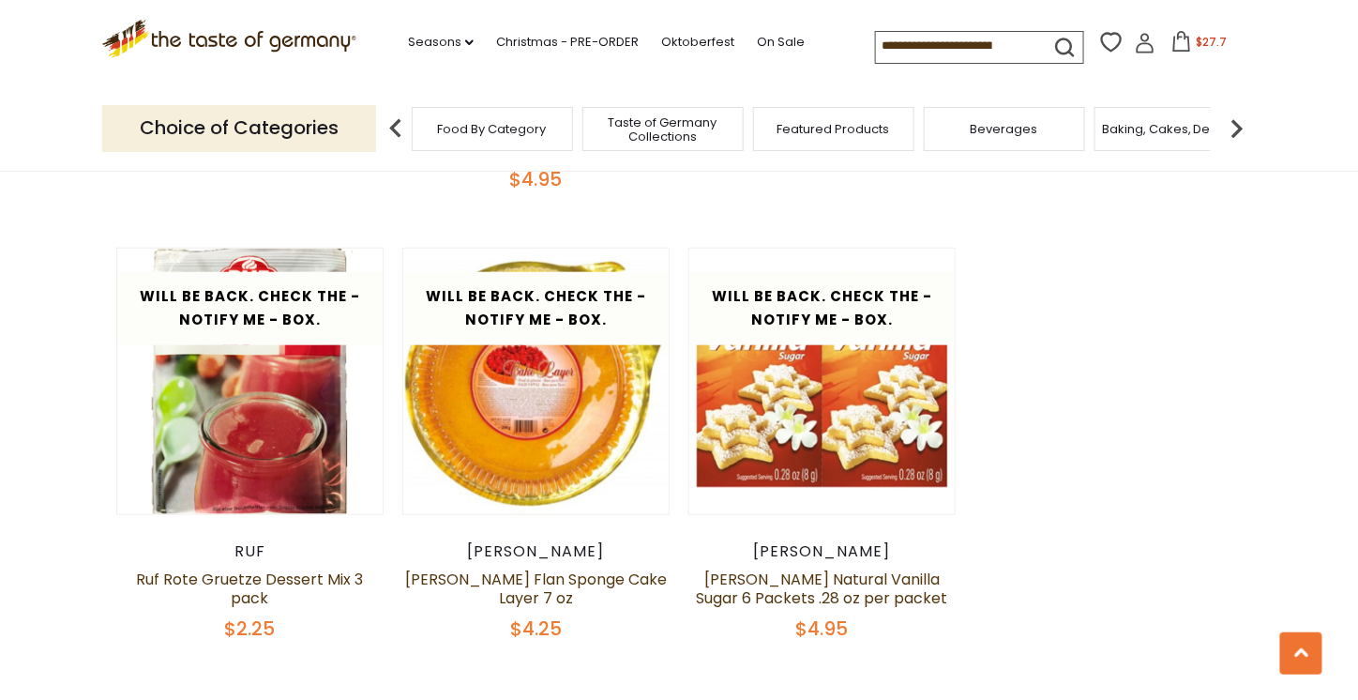
scroll to position [2908, 0]
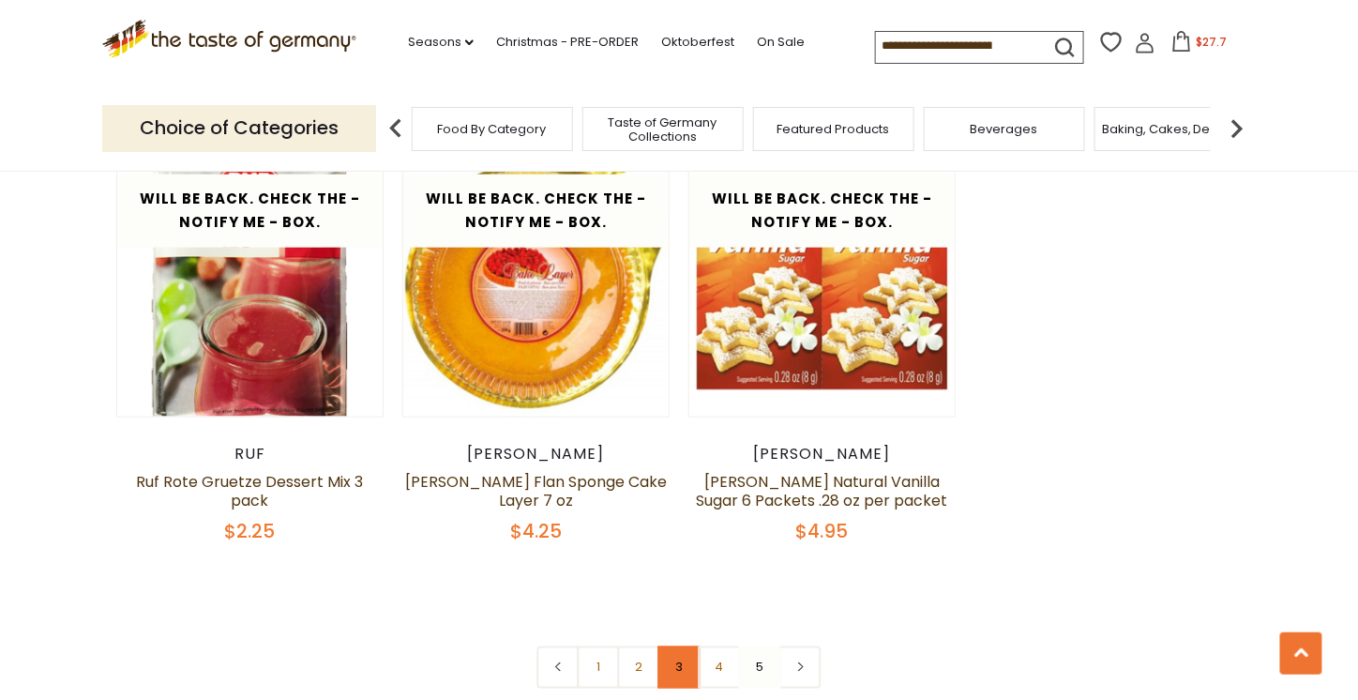
click at [687, 646] on link "3" at bounding box center [680, 667] width 42 height 42
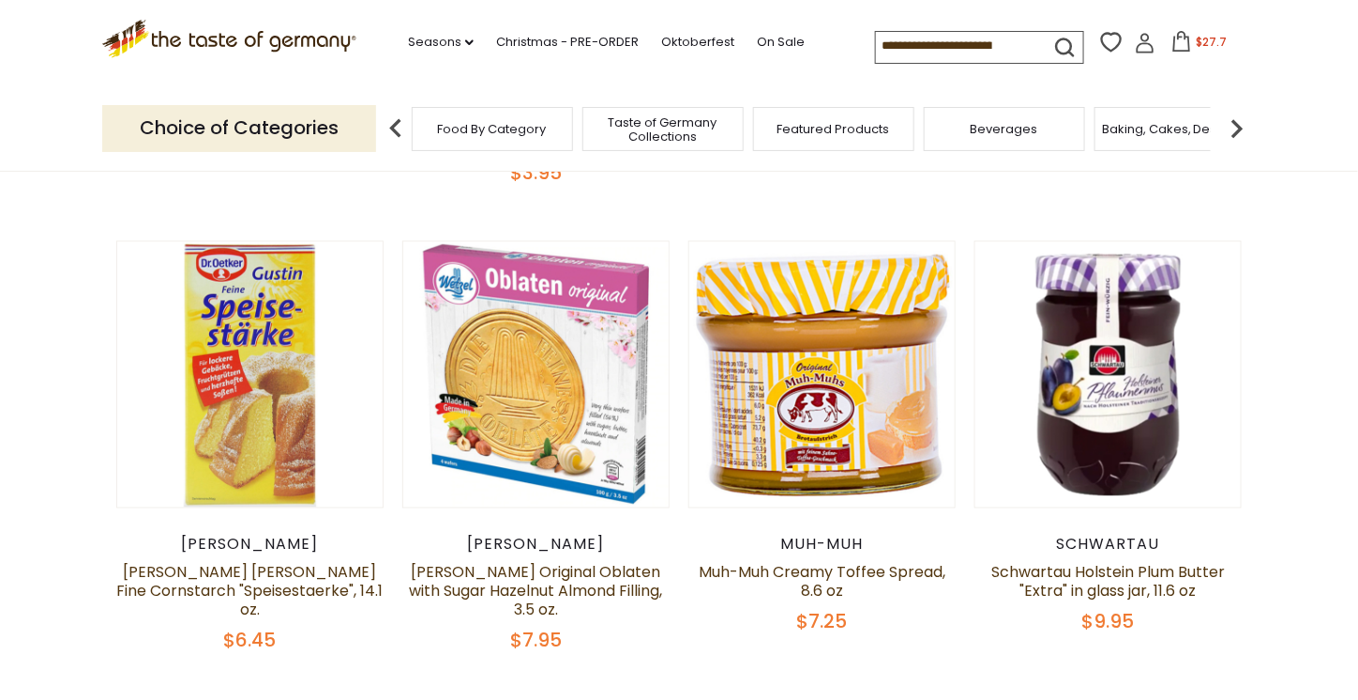
scroll to position [1008, 0]
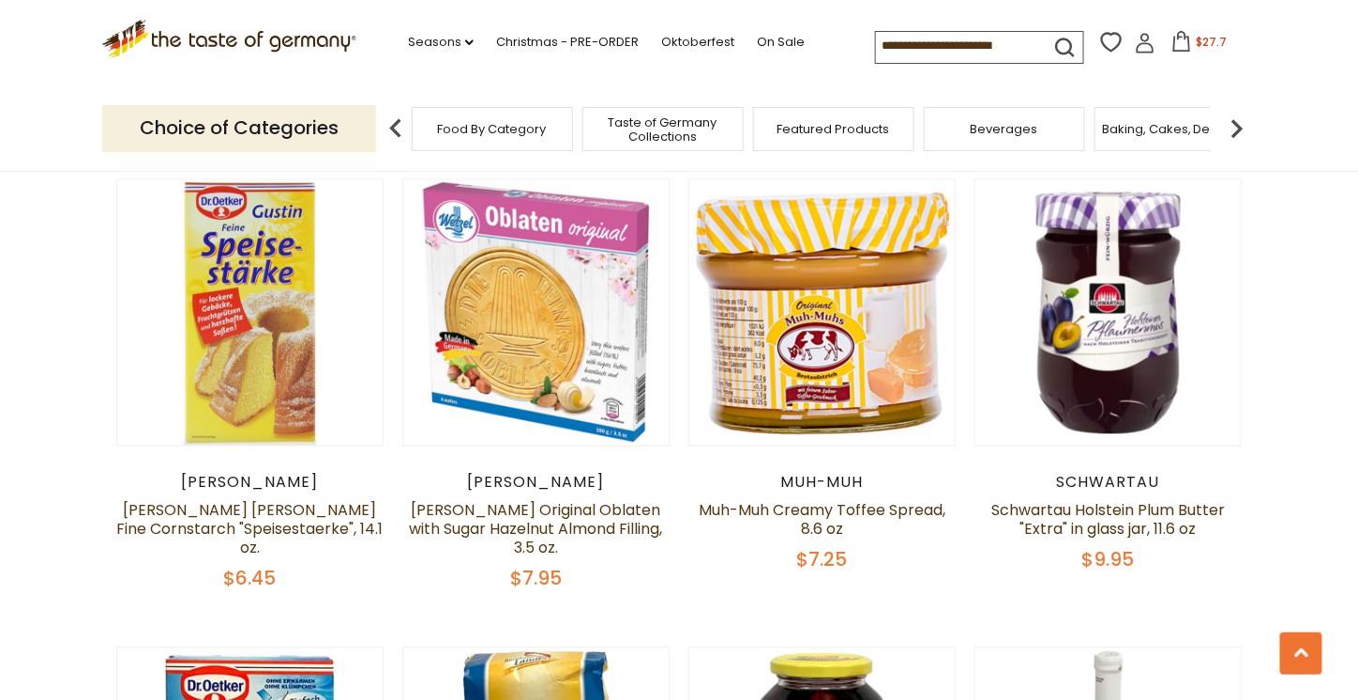
click at [1181, 38] on icon at bounding box center [1182, 41] width 17 height 21
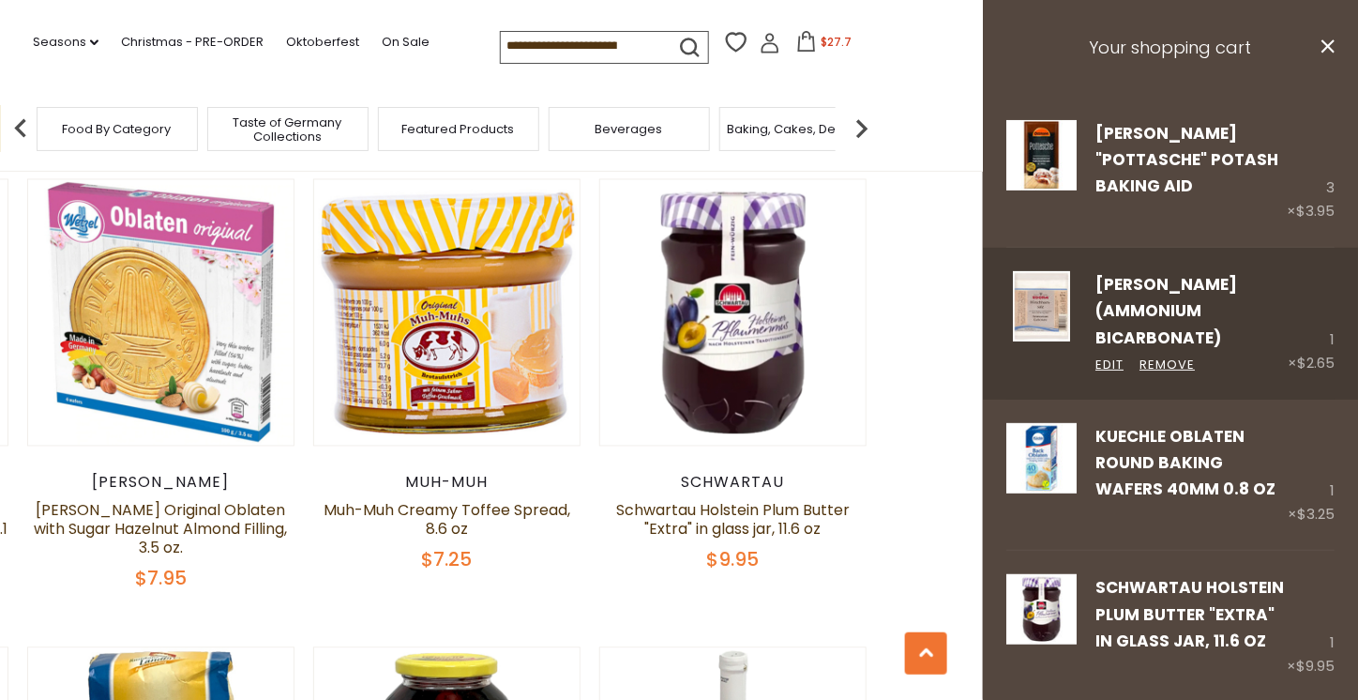
scroll to position [200, 0]
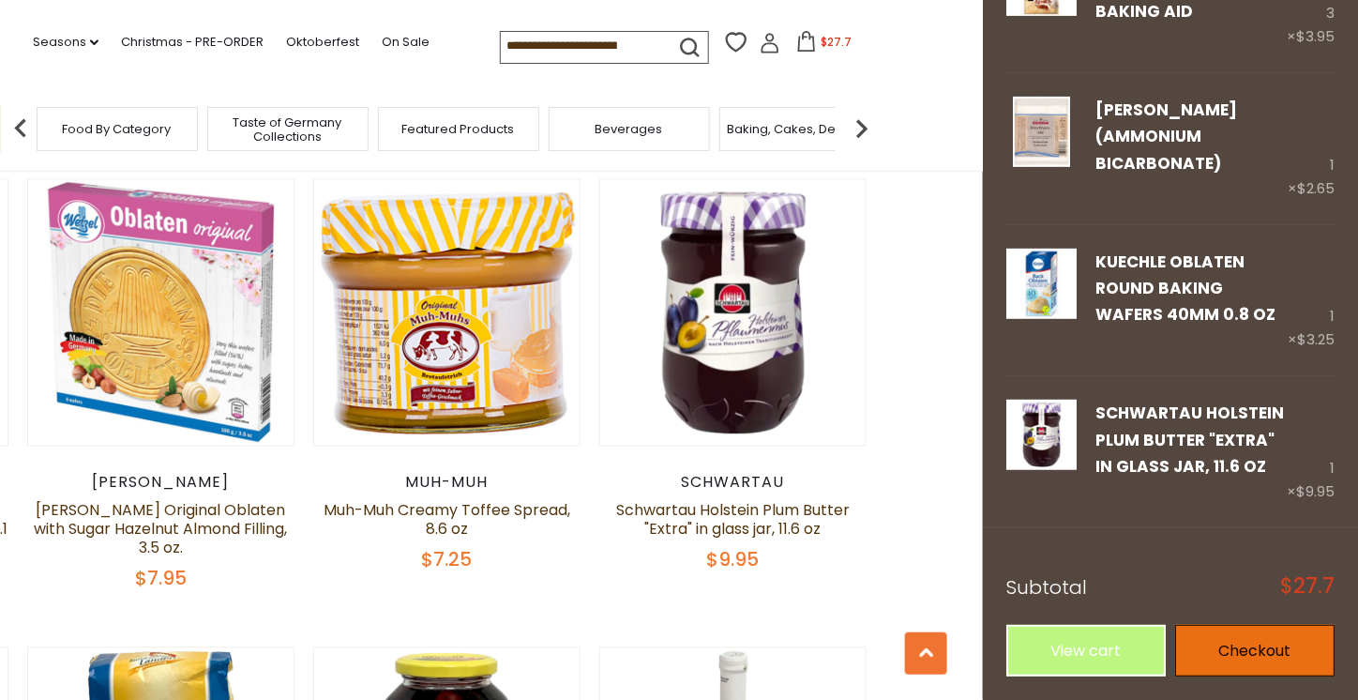
click at [1188, 652] on link "Checkout" at bounding box center [1254, 651] width 159 height 52
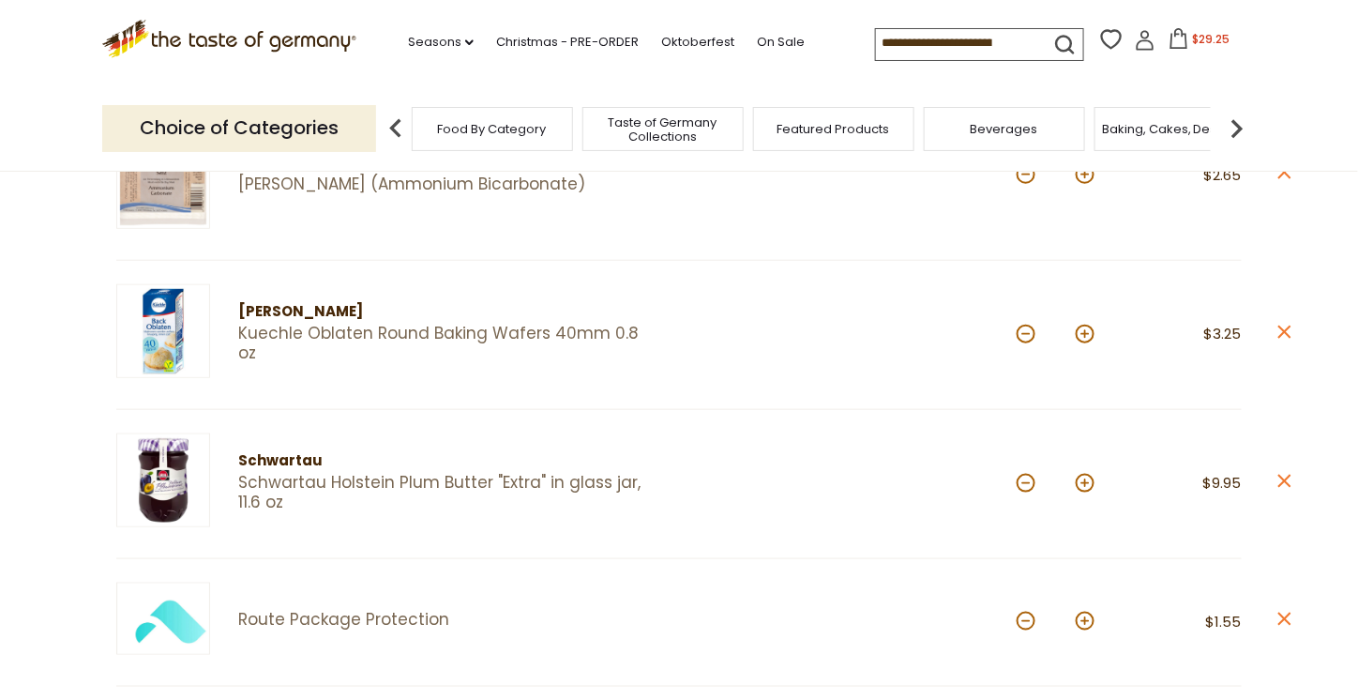
scroll to position [469, 0]
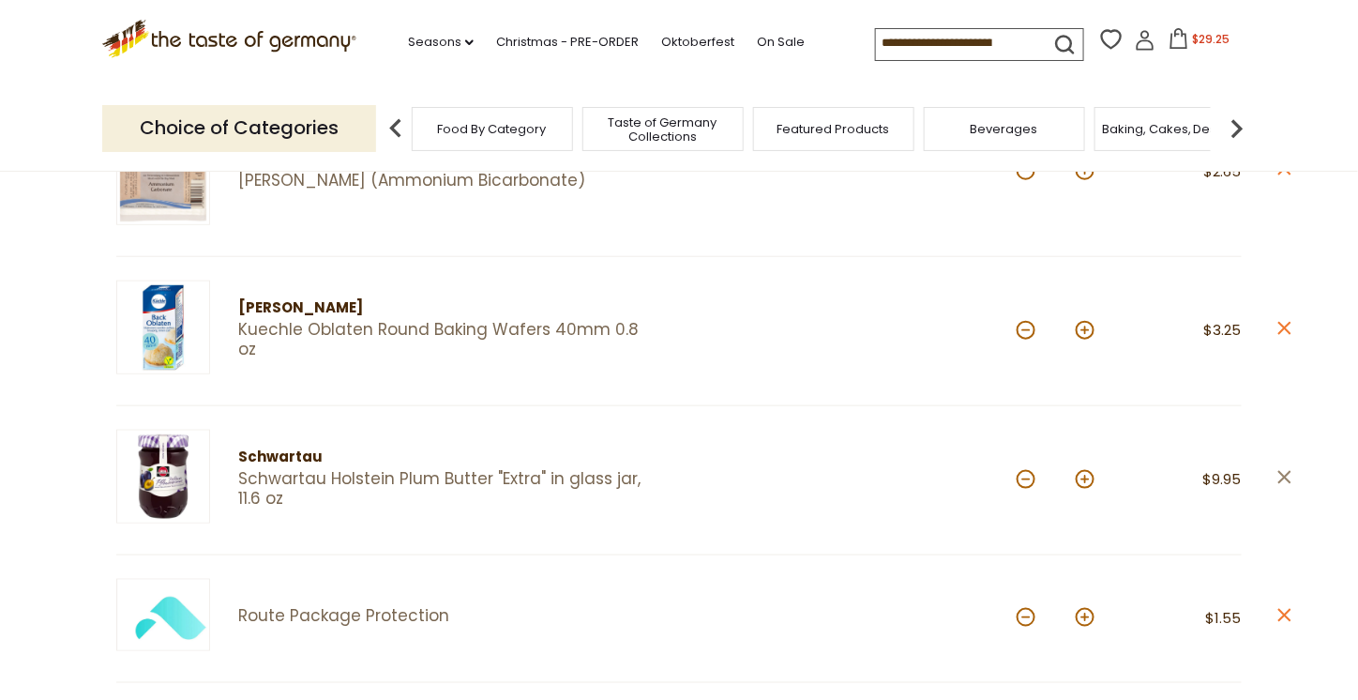
click at [1285, 476] on icon "close" at bounding box center [1285, 477] width 14 height 14
